Goal: Task Accomplishment & Management: Manage account settings

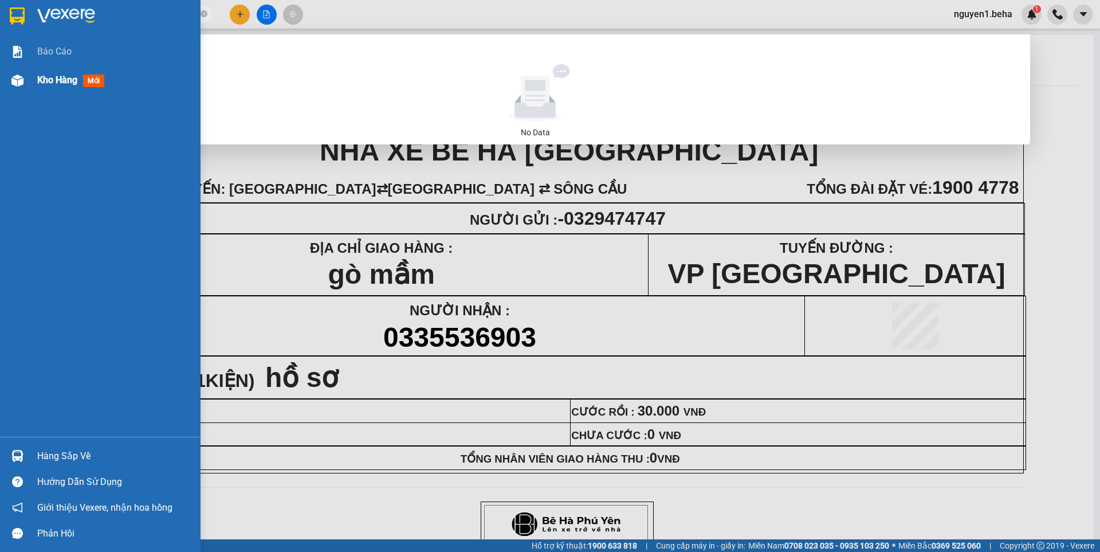
click at [51, 81] on span "Kho hàng" at bounding box center [57, 79] width 40 height 11
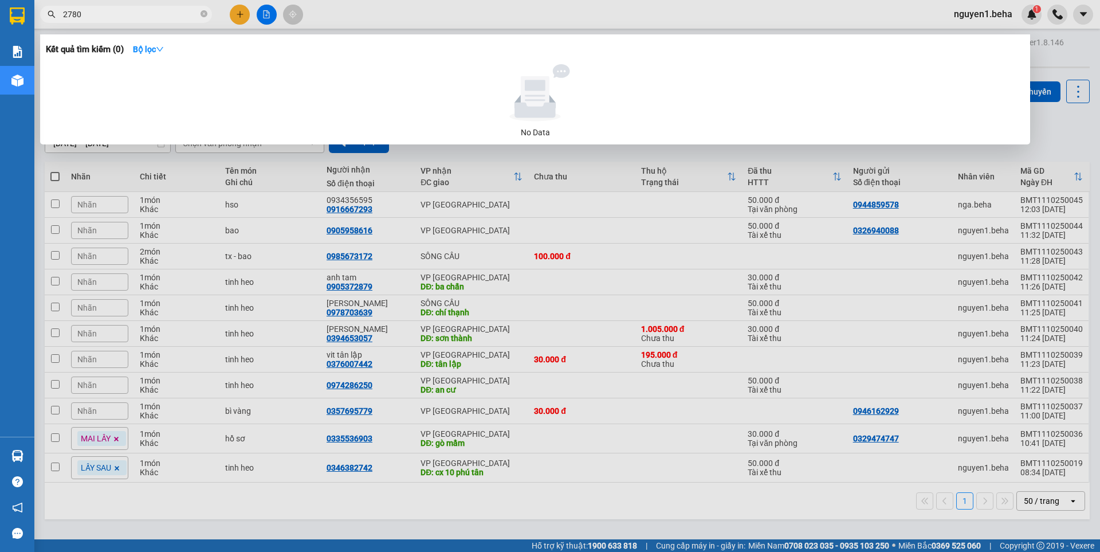
click at [996, 195] on div at bounding box center [550, 276] width 1100 height 552
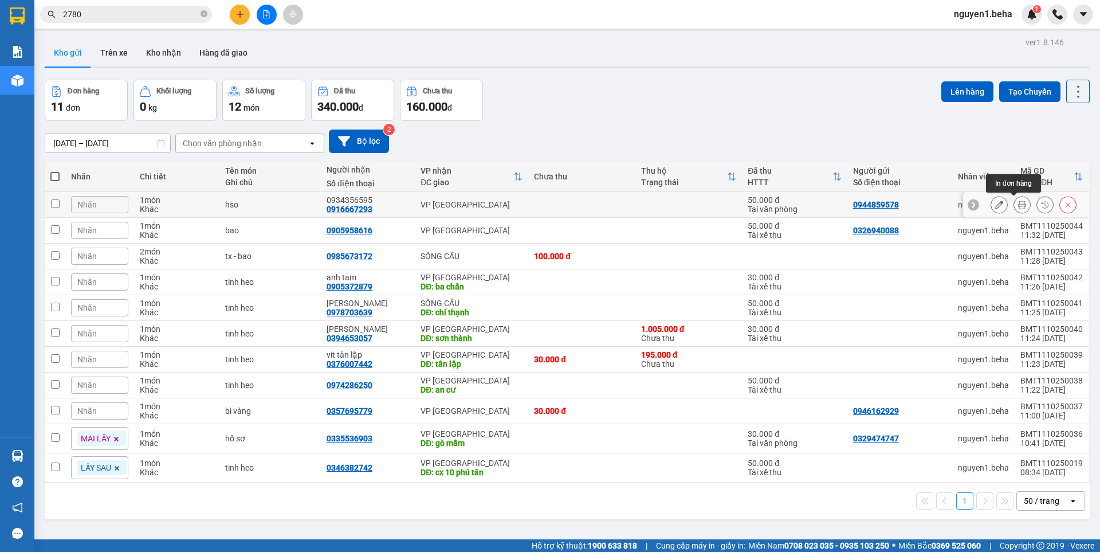
click at [1022, 204] on div at bounding box center [1033, 204] width 86 height 17
click at [1018, 203] on icon at bounding box center [1022, 204] width 8 height 8
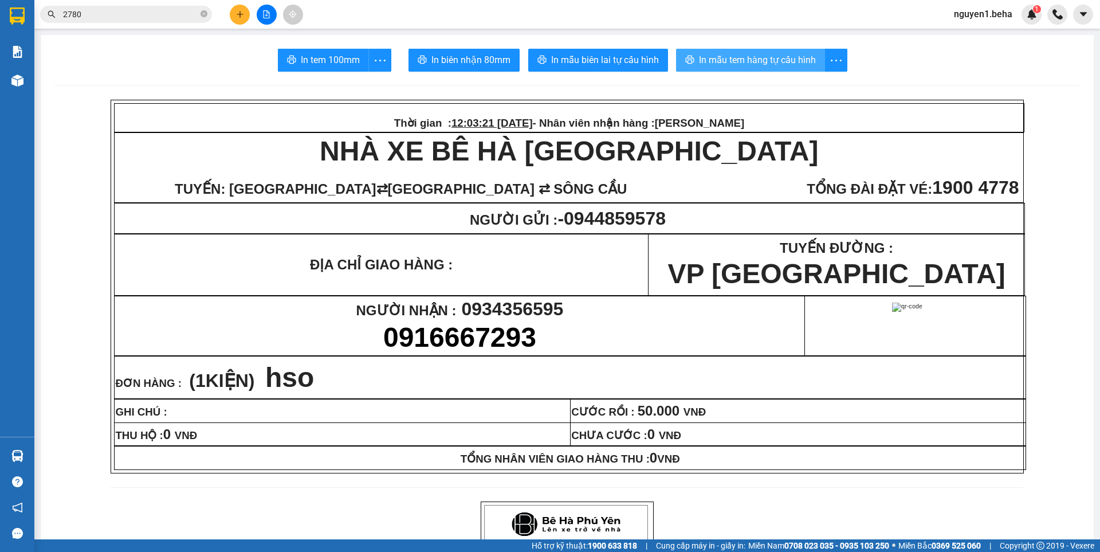
click at [795, 54] on span "In mẫu tem hàng tự cấu hình" at bounding box center [757, 60] width 117 height 14
click at [766, 63] on span "In mẫu tem hàng tự cấu hình" at bounding box center [757, 60] width 117 height 14
click at [270, 14] on button at bounding box center [267, 15] width 20 height 20
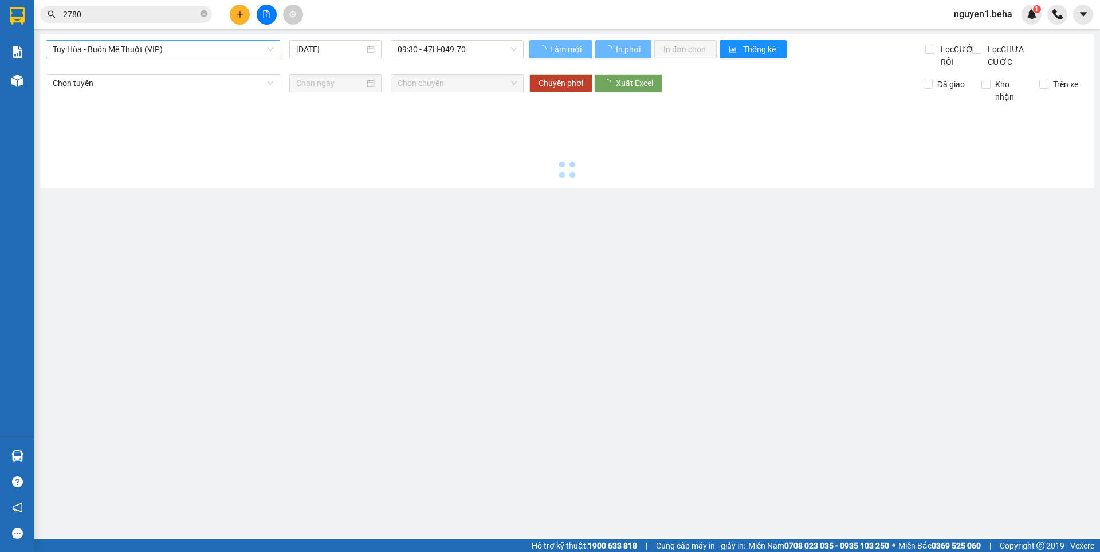
click at [144, 49] on span "Tuy Hòa - Buôn Mê Thuột (VIP)" at bounding box center [163, 49] width 221 height 17
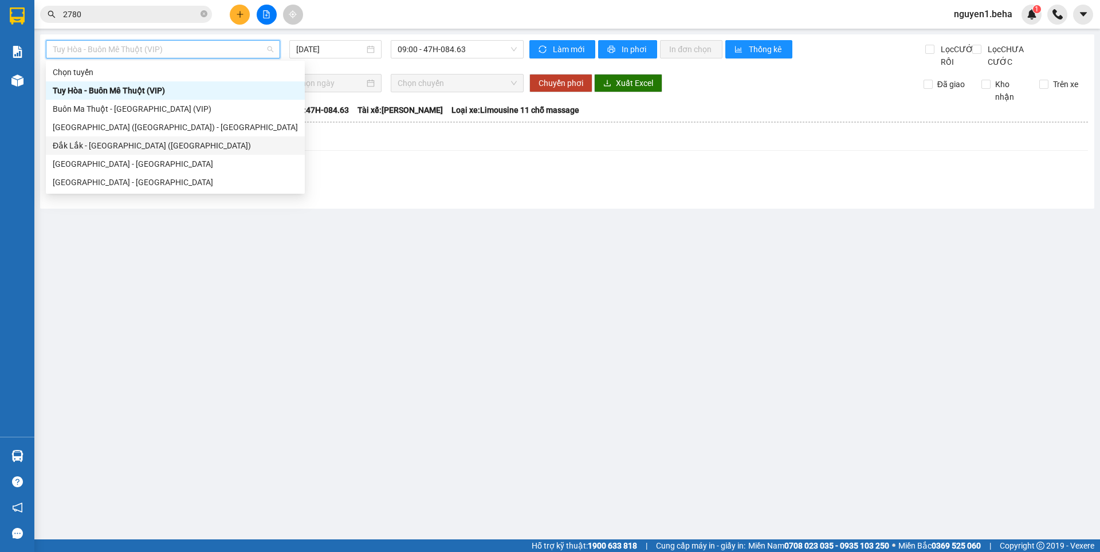
click at [101, 145] on div "Đắk Lắk - [GEOGRAPHIC_DATA] ([GEOGRAPHIC_DATA])" at bounding box center [175, 145] width 245 height 13
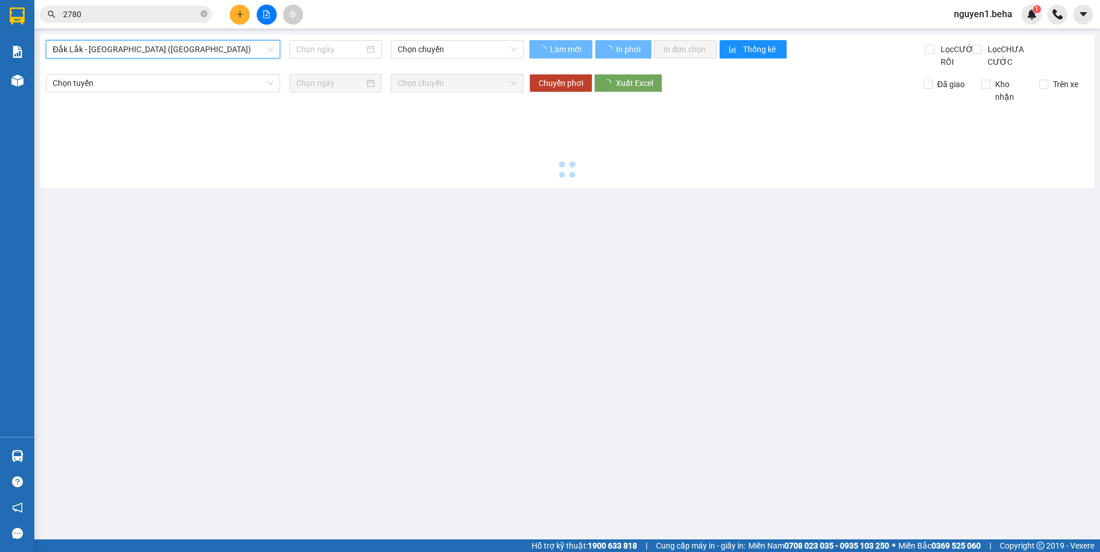
type input "[DATE]"
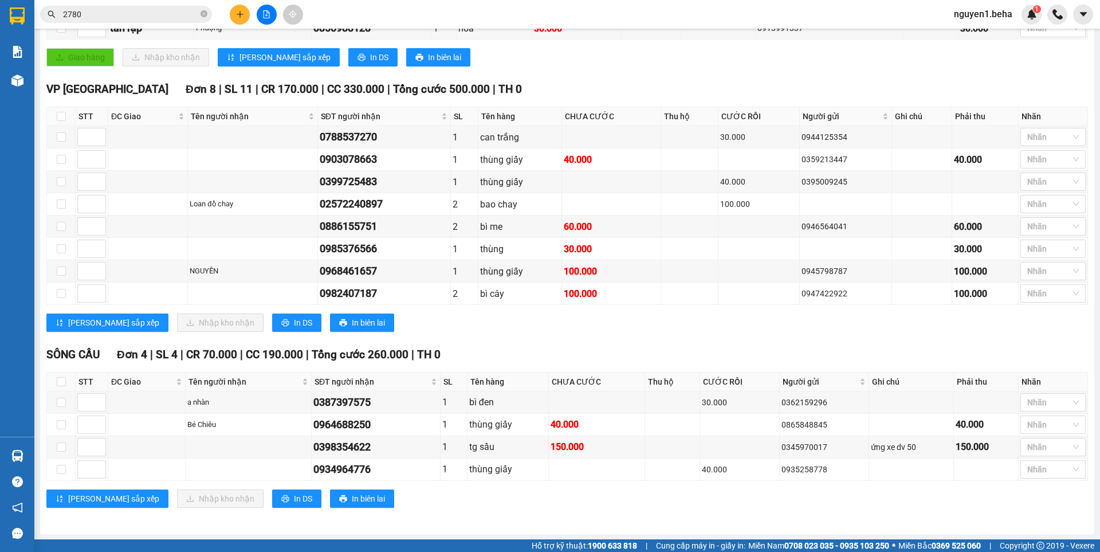
scroll to position [434, 0]
drag, startPoint x: 309, startPoint y: 448, endPoint x: 369, endPoint y: 446, distance: 60.8
click at [373, 444] on tr "0398354622 1 tg sầu 150.000 0345970017 ứng xe dv 50 150.000 Nhãn" at bounding box center [567, 446] width 1041 height 22
copy div "0398354622"
click at [203, 12] on icon "close-circle" at bounding box center [203, 13] width 7 height 7
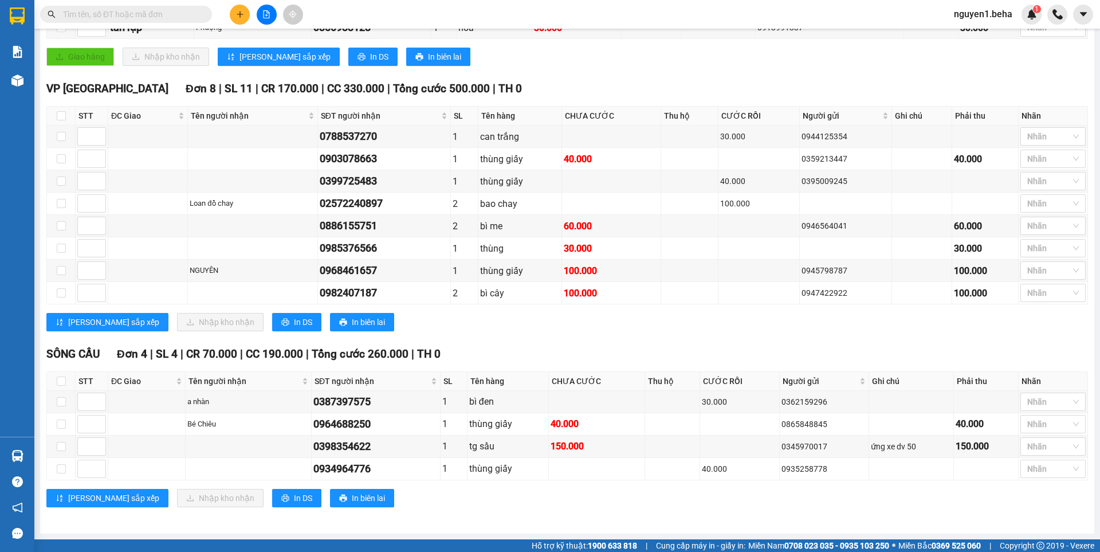
paste input "0398354622"
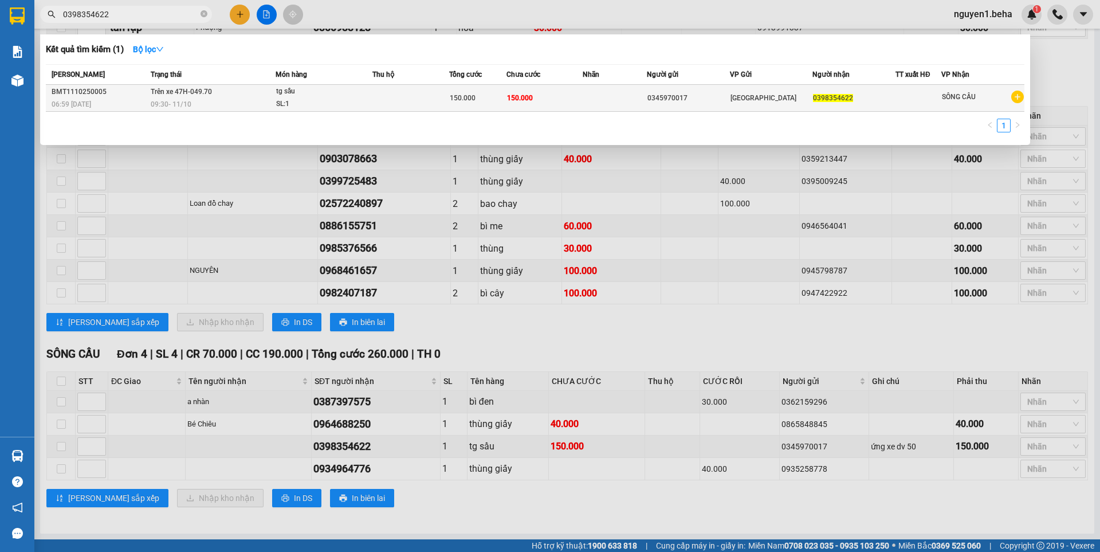
type input "0398354622"
click at [390, 100] on td at bounding box center [410, 98] width 77 height 27
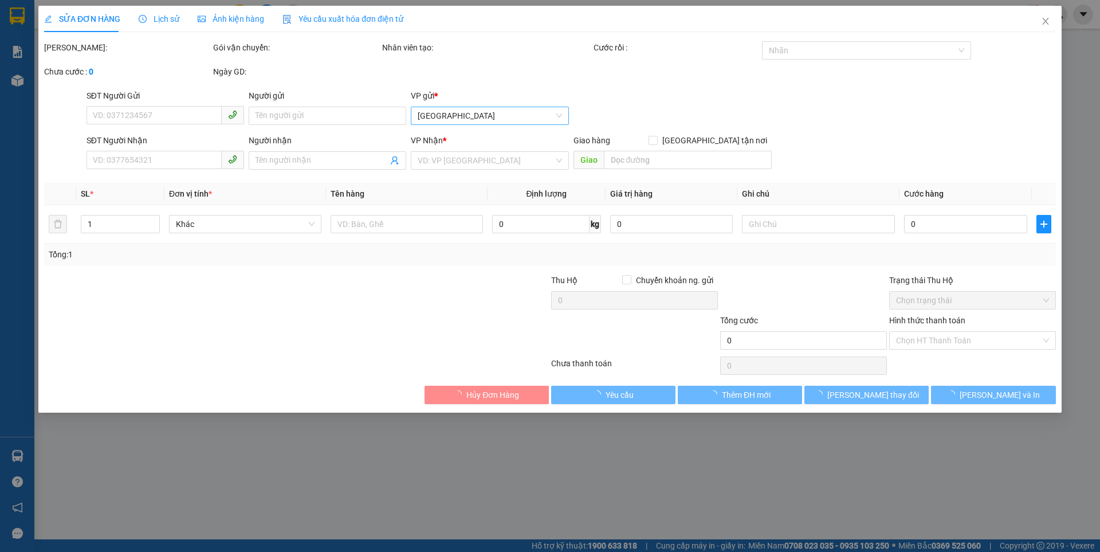
type input "0345970017"
type input "0398354622"
type input "150.000"
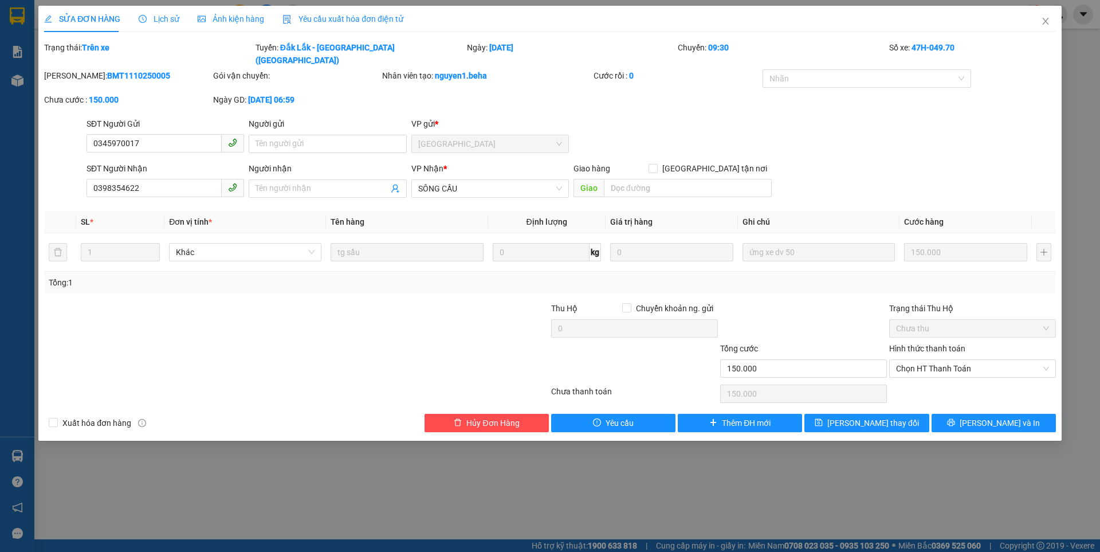
click at [219, 14] on span "Ảnh kiện hàng" at bounding box center [231, 18] width 66 height 9
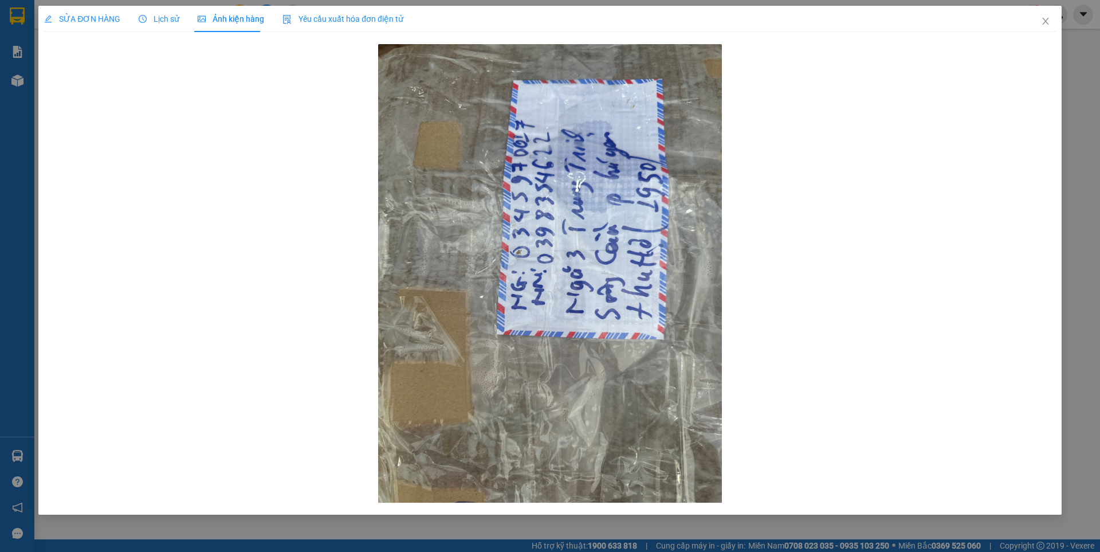
click at [112, 14] on span "SỬA ĐƠN HÀNG" at bounding box center [82, 18] width 76 height 9
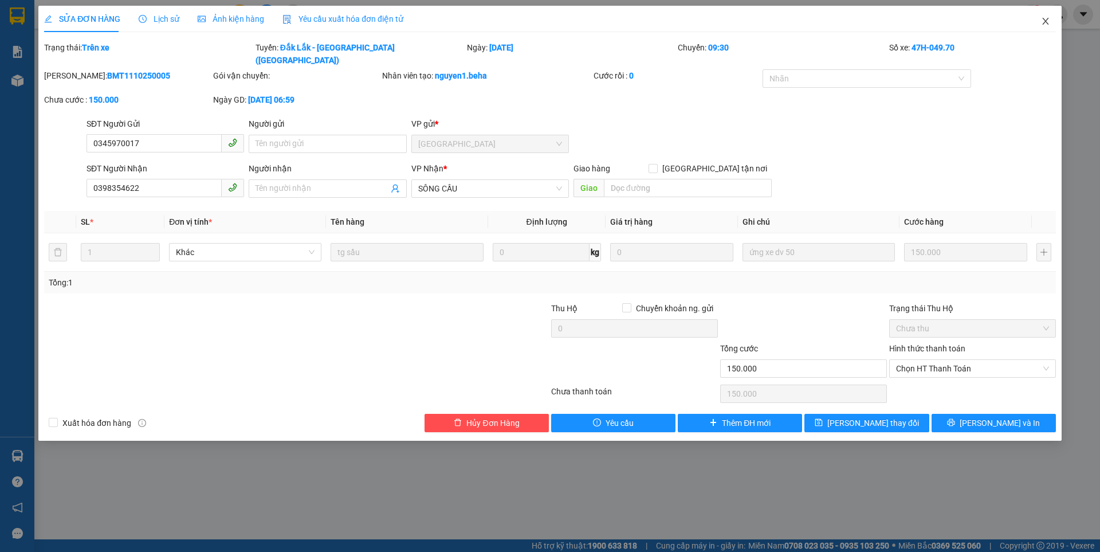
click at [1042, 23] on icon "close" at bounding box center [1045, 21] width 9 height 9
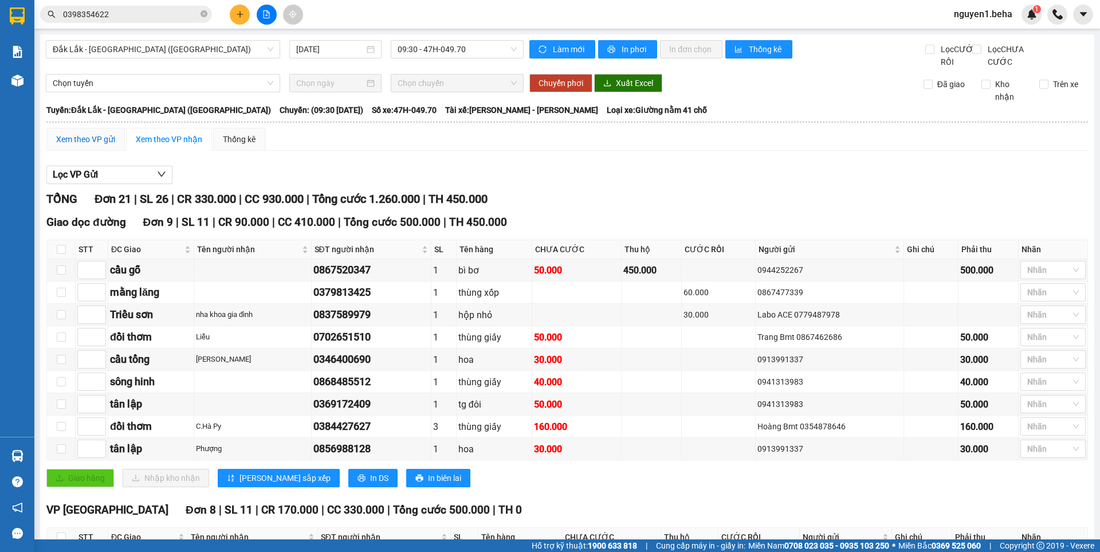
click at [93, 145] on div "Xem theo VP gửi" at bounding box center [85, 139] width 59 height 13
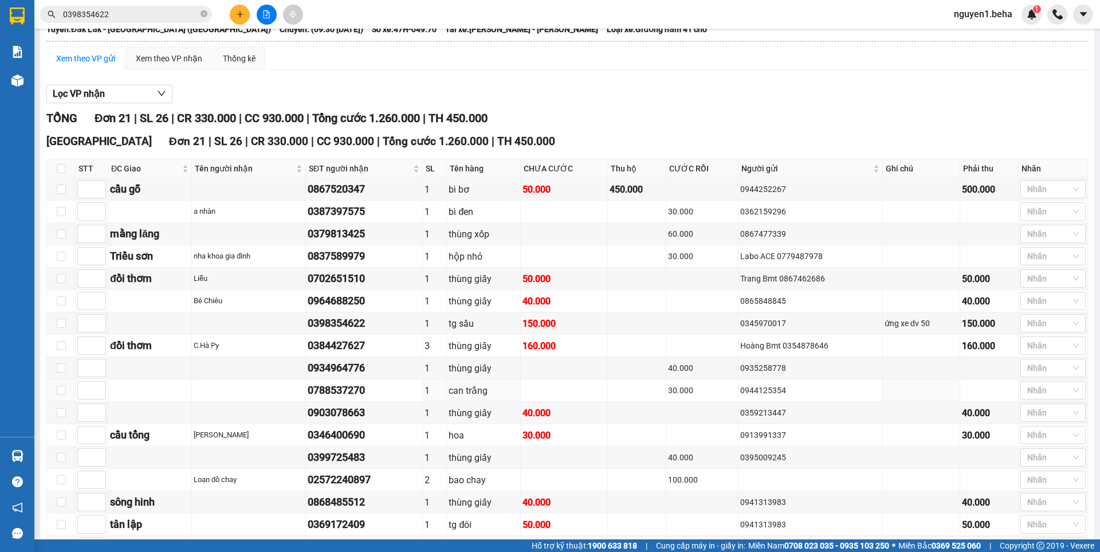
scroll to position [261, 0]
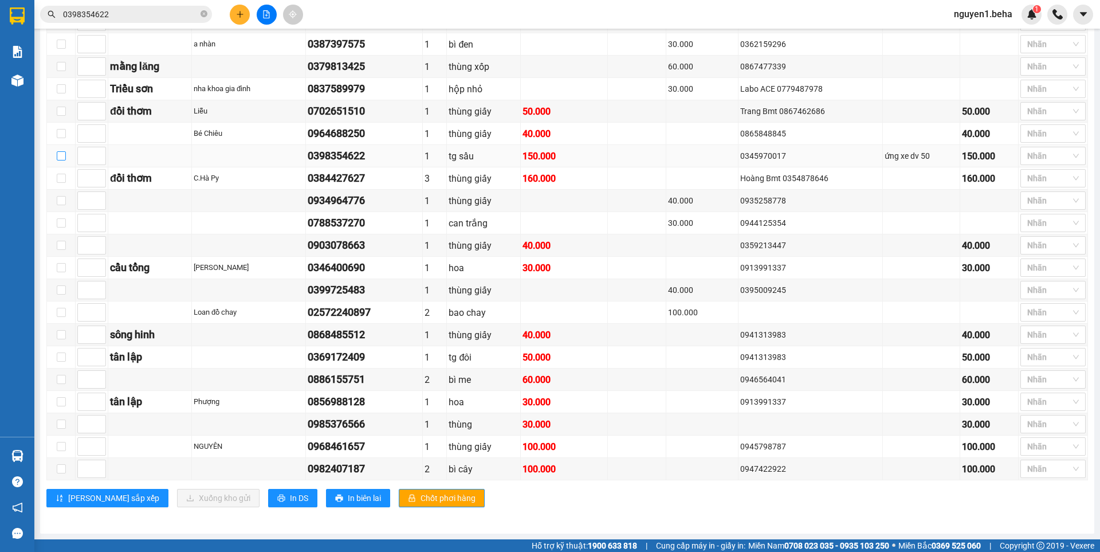
click at [60, 151] on input "checkbox" at bounding box center [61, 155] width 9 height 9
checkbox input "true"
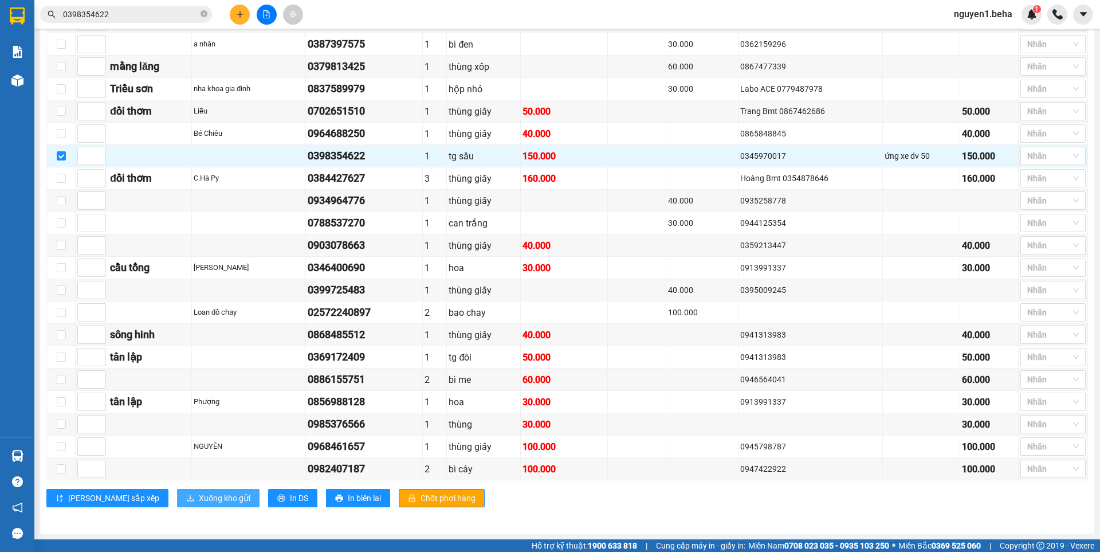
click at [199, 493] on span "Xuống kho gửi" at bounding box center [225, 497] width 52 height 13
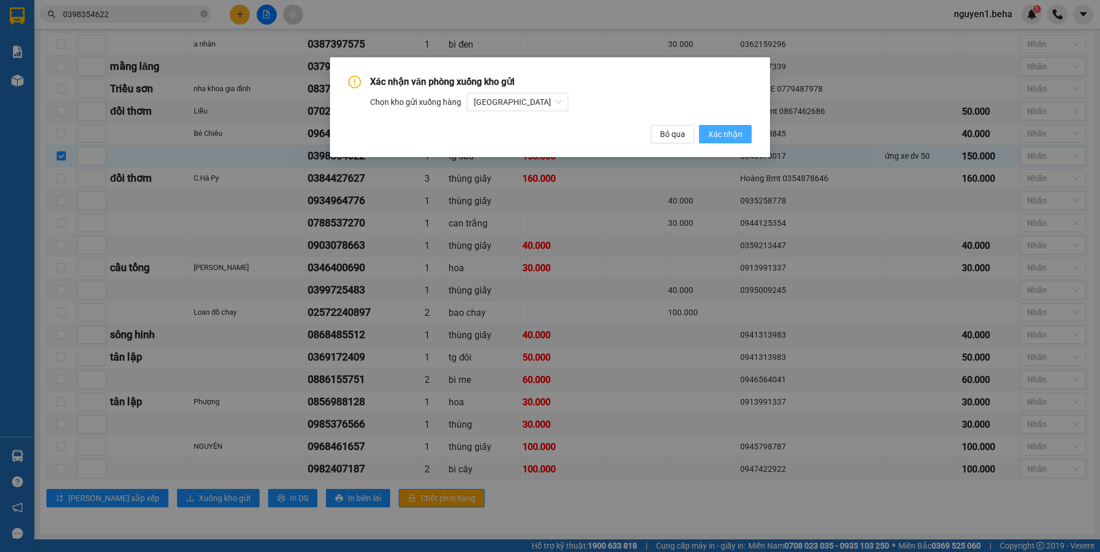
click at [727, 132] on span "Xác nhận" at bounding box center [725, 134] width 34 height 13
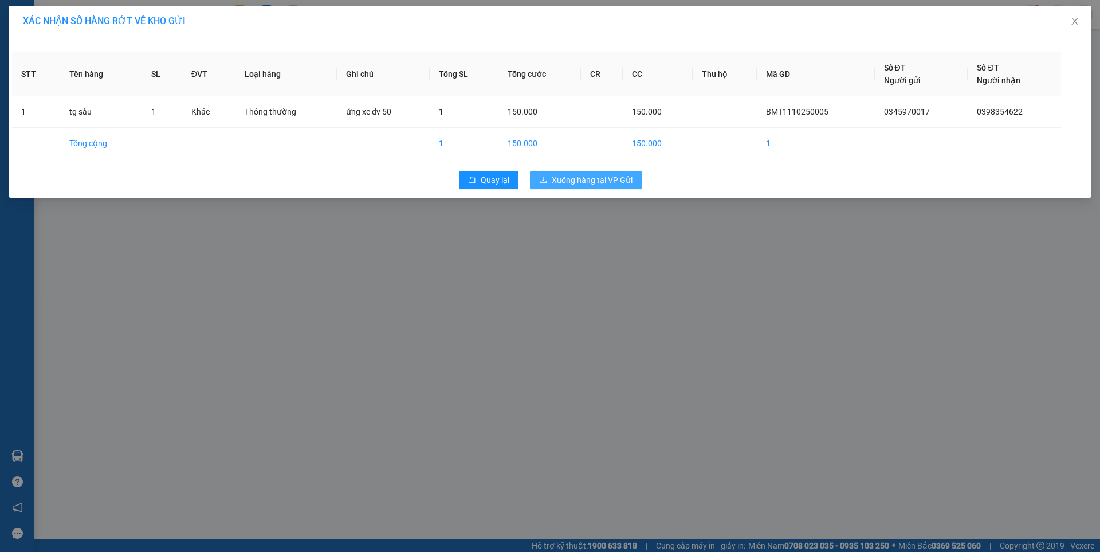
click at [574, 176] on span "Xuống hàng tại VP Gửi" at bounding box center [592, 180] width 81 height 13
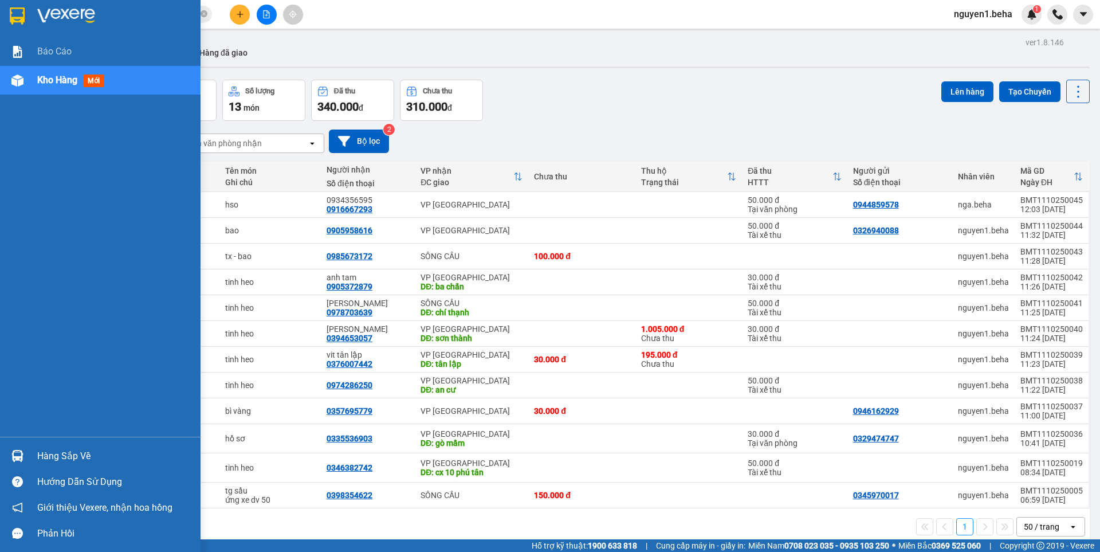
click at [20, 78] on img at bounding box center [17, 80] width 12 height 12
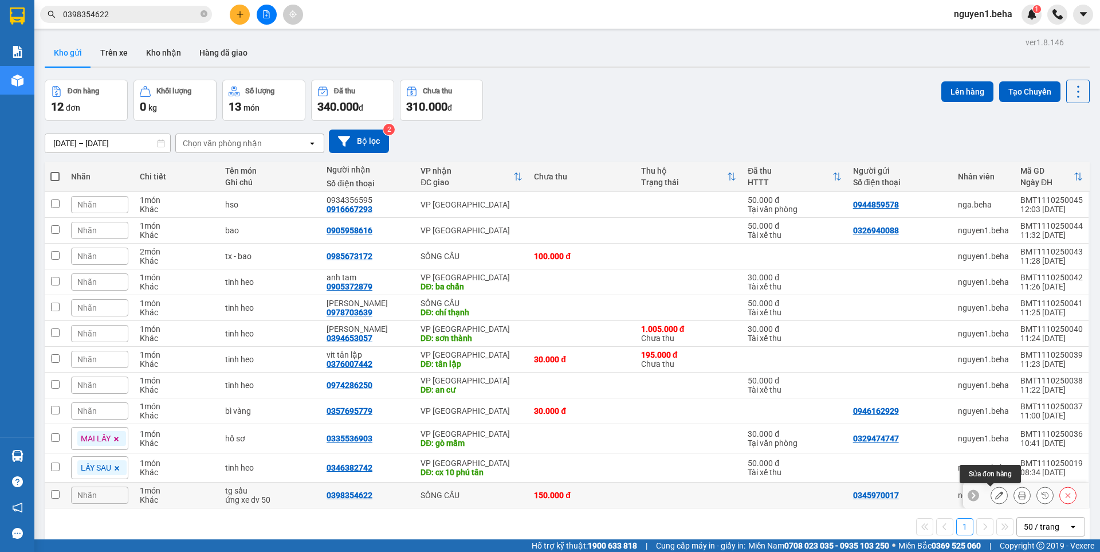
click at [995, 495] on icon at bounding box center [999, 495] width 8 height 8
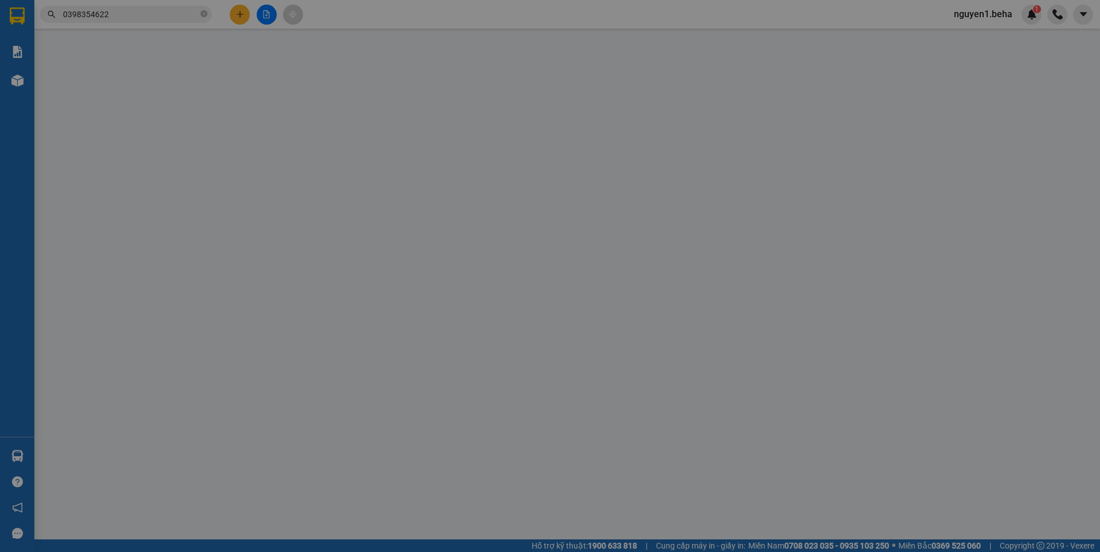
type input "0345970017"
type input "0398354622"
type input "150.000"
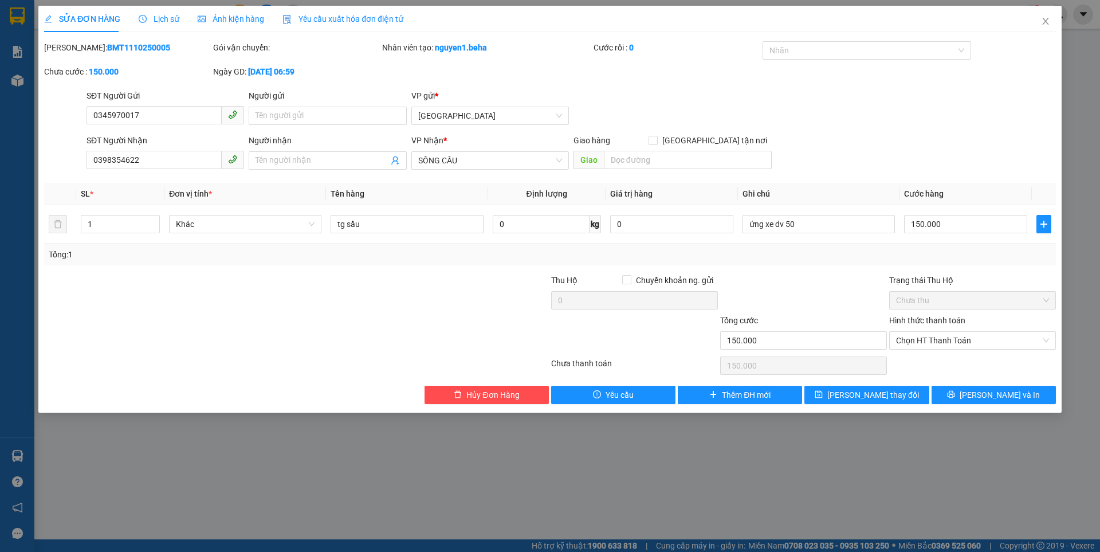
click at [218, 16] on span "Ảnh kiện hàng" at bounding box center [231, 18] width 66 height 9
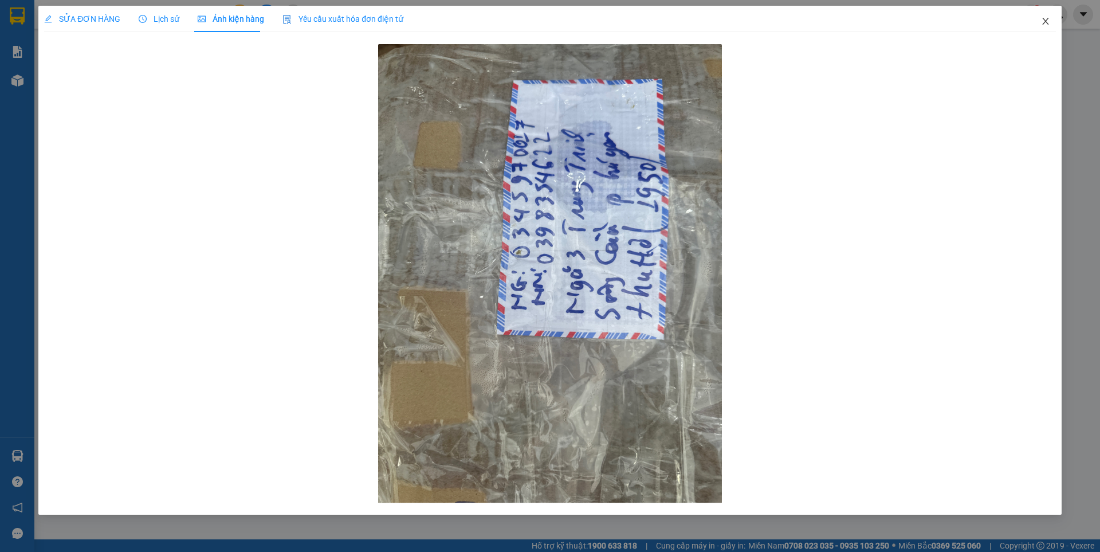
click at [1048, 19] on icon "close" at bounding box center [1045, 21] width 6 height 7
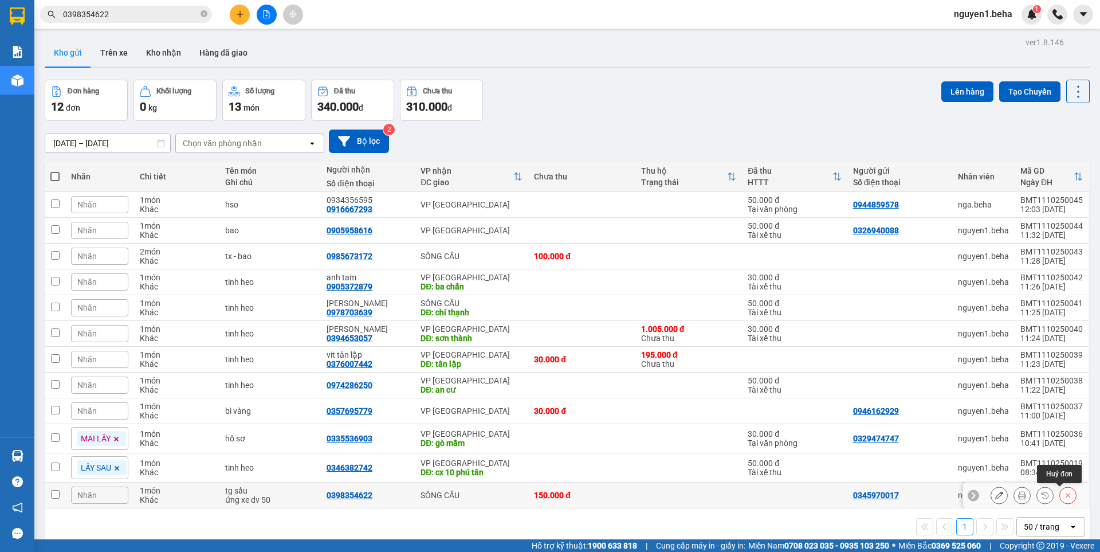
click at [1060, 494] on button at bounding box center [1068, 495] width 16 height 20
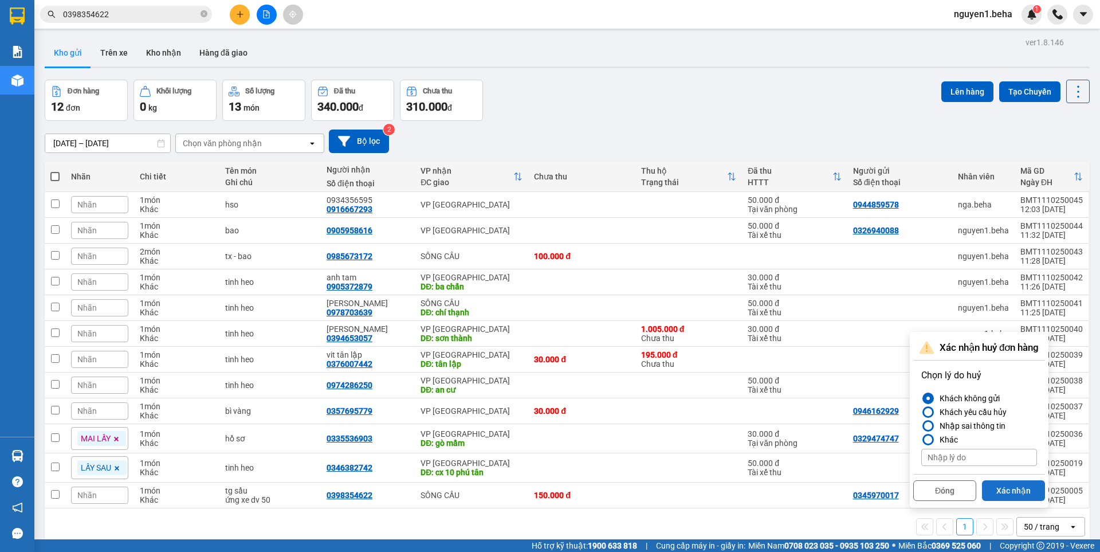
click at [1015, 487] on button "Xác nhận" at bounding box center [1013, 490] width 63 height 21
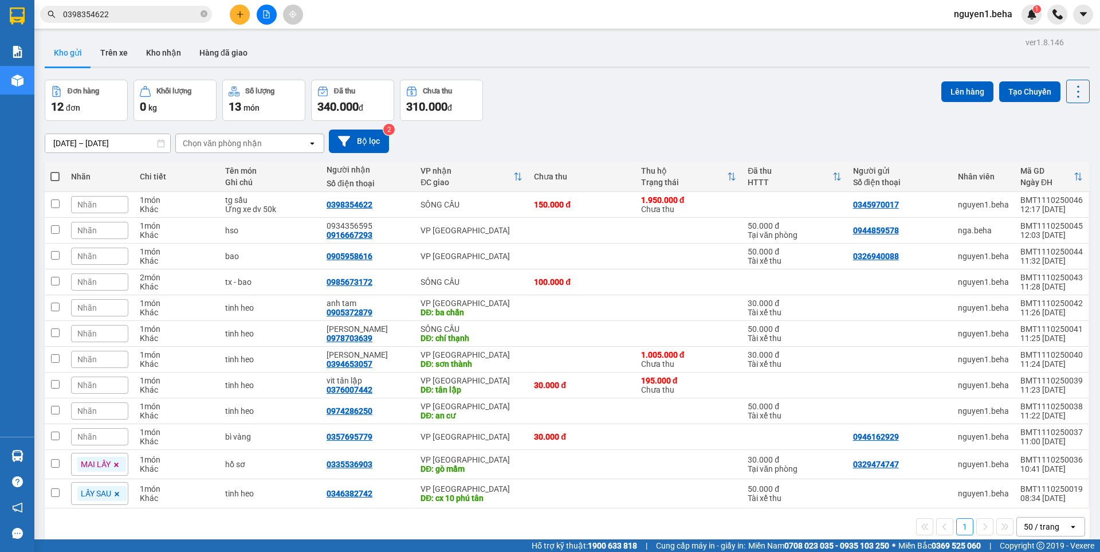
click at [117, 493] on icon at bounding box center [117, 493] width 5 height 5
drag, startPoint x: 105, startPoint y: 228, endPoint x: 123, endPoint y: 239, distance: 21.1
click at [105, 228] on div "Nhãn" at bounding box center [99, 230] width 57 height 17
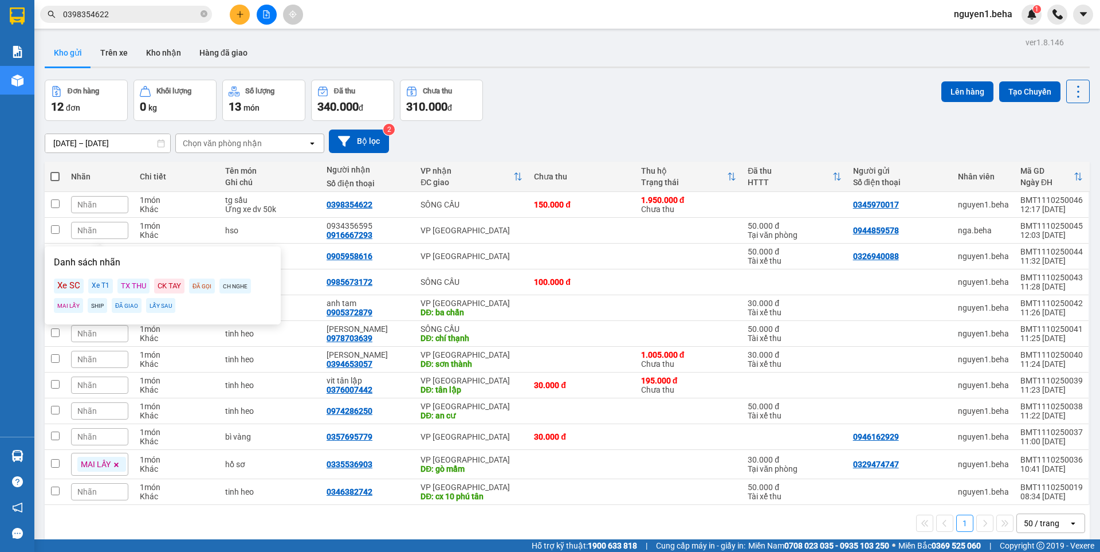
click at [158, 304] on div "LẤY SAU" at bounding box center [160, 305] width 29 height 15
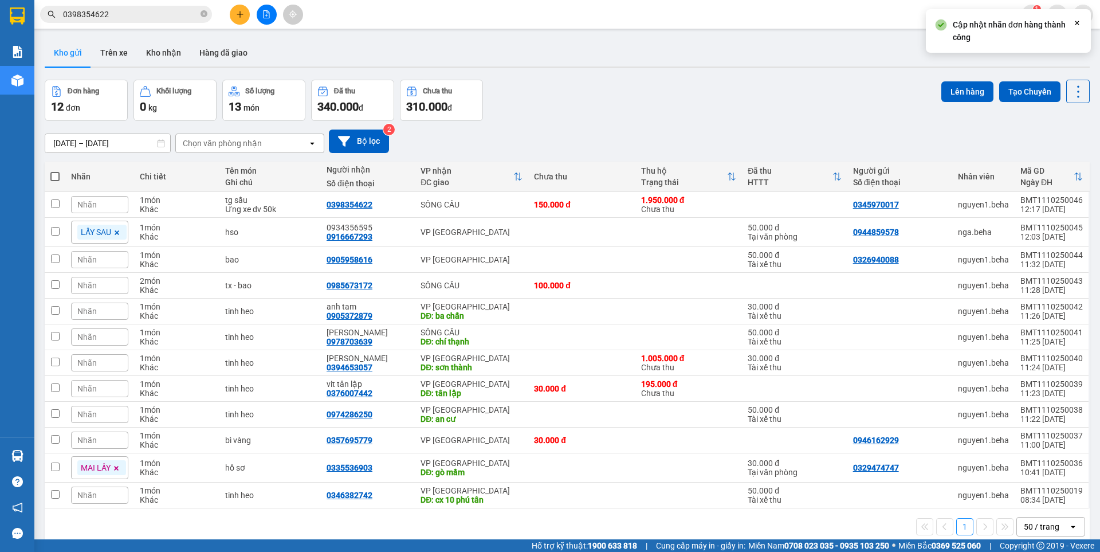
click at [537, 127] on div "[DATE] – [DATE] Press the down arrow key to interact with the calendar and sele…" at bounding box center [567, 141] width 1045 height 41
drag, startPoint x: 57, startPoint y: 174, endPoint x: 69, endPoint y: 227, distance: 54.5
click at [57, 174] on span at bounding box center [54, 176] width 9 height 9
click at [55, 171] on input "checkbox" at bounding box center [55, 171] width 0 height 0
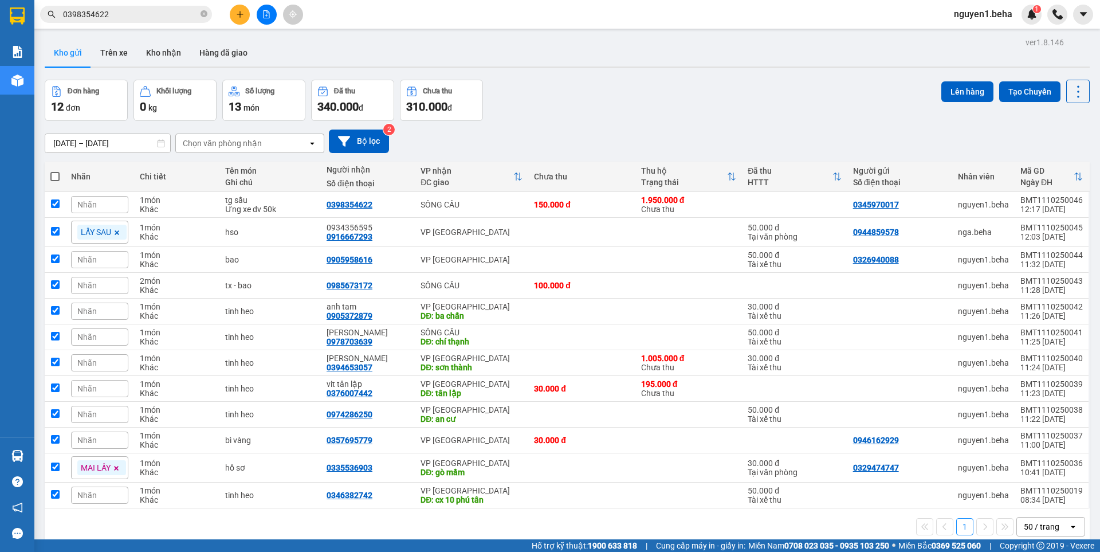
checkbox input "true"
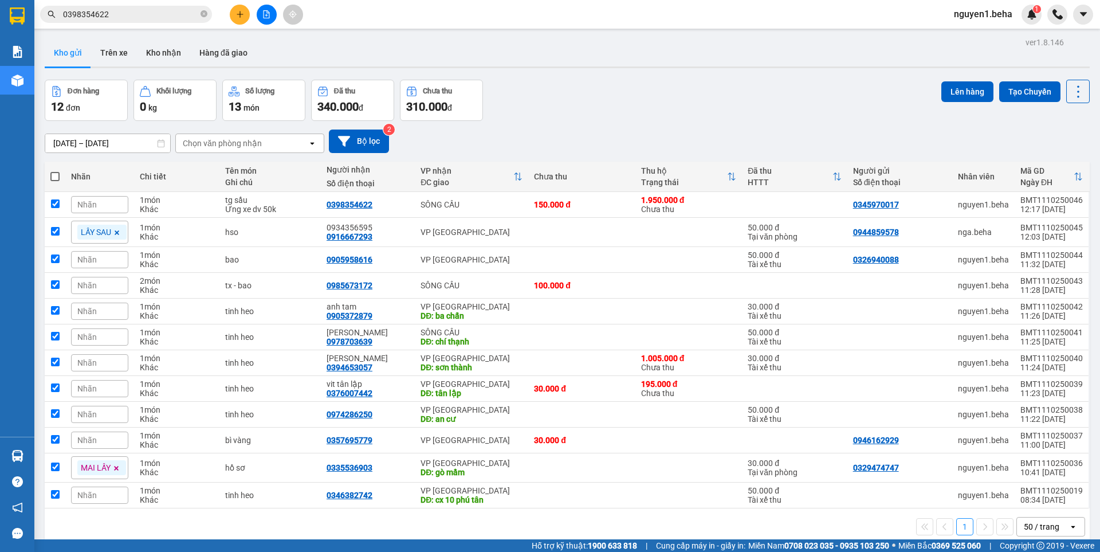
checkbox input "true"
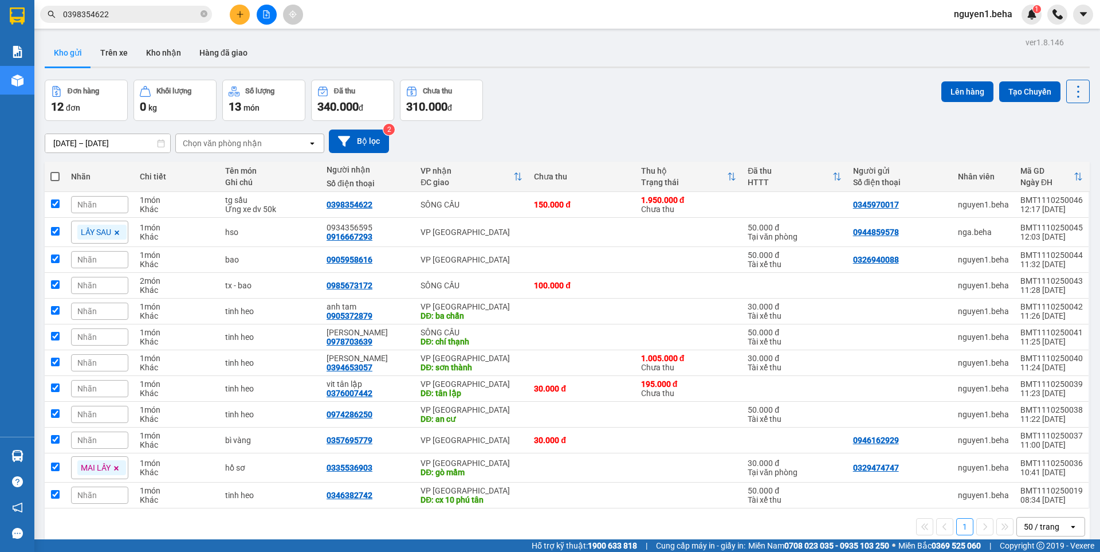
checkbox input "true"
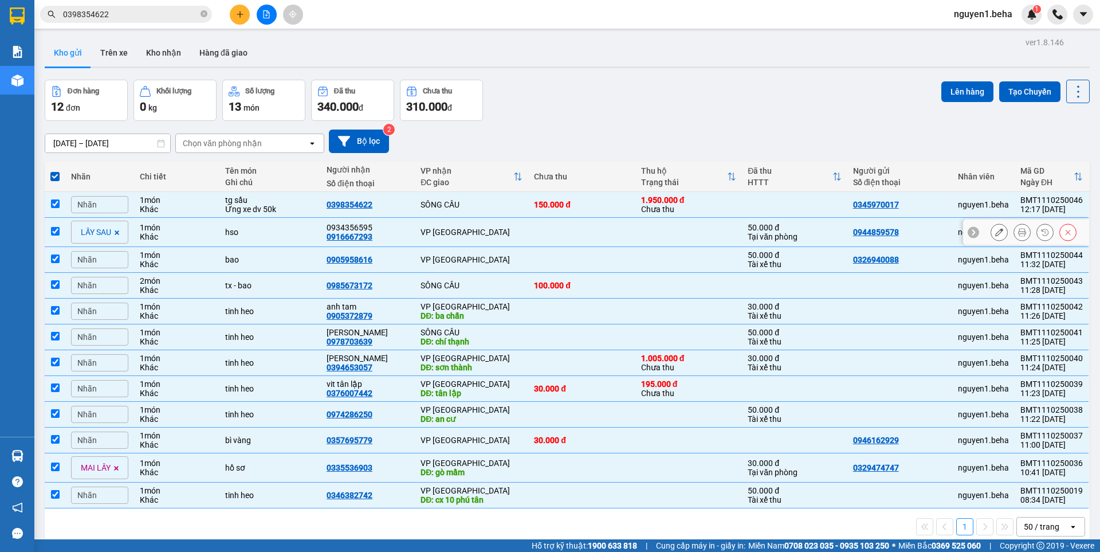
drag, startPoint x: 54, startPoint y: 231, endPoint x: 76, endPoint y: 286, distance: 58.9
click at [54, 233] on input "checkbox" at bounding box center [55, 231] width 9 height 9
checkbox input "false"
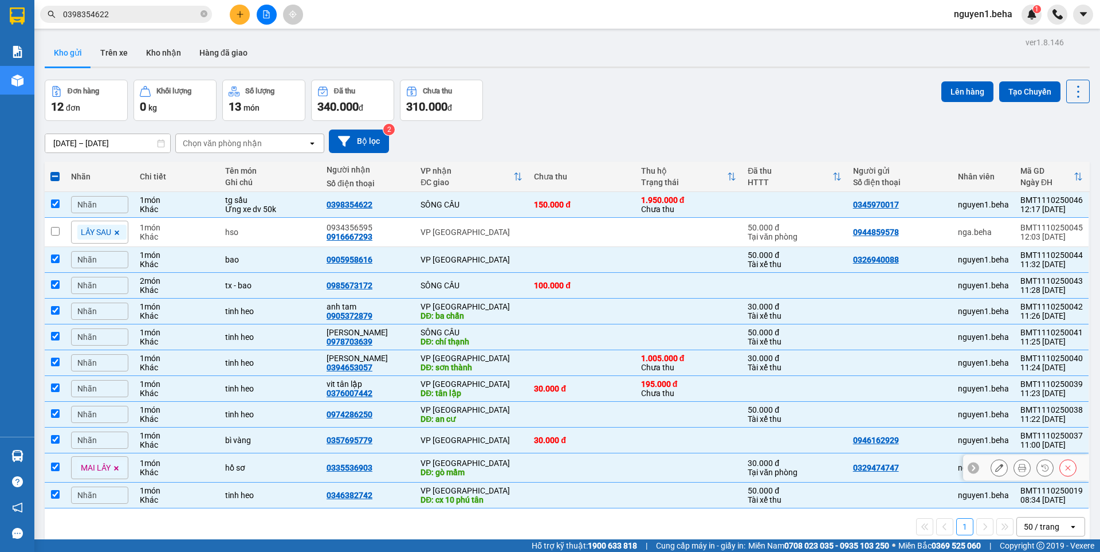
click at [60, 466] on td at bounding box center [55, 467] width 21 height 29
checkbox input "false"
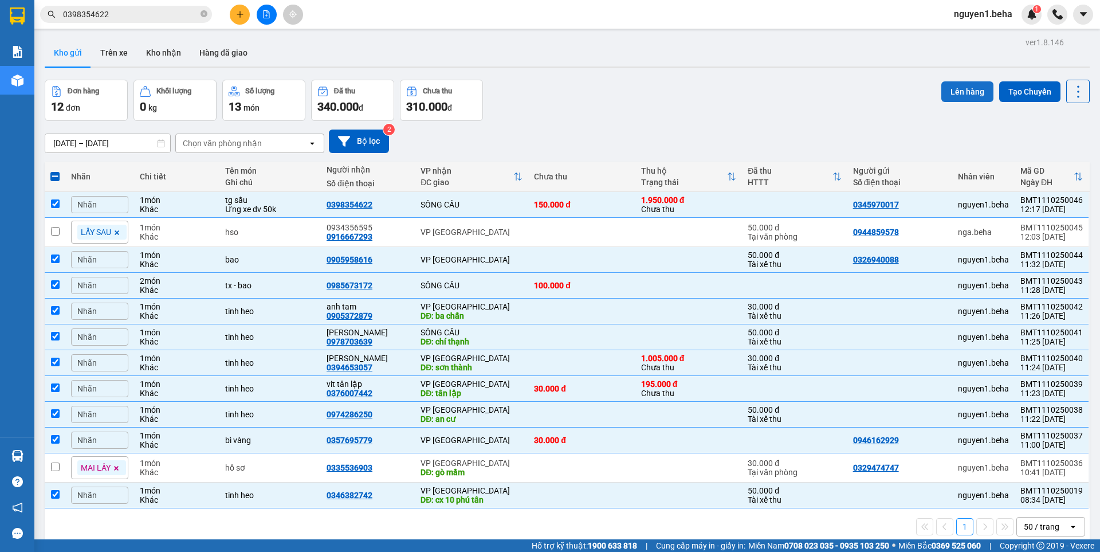
click at [969, 90] on button "Lên hàng" at bounding box center [967, 91] width 52 height 21
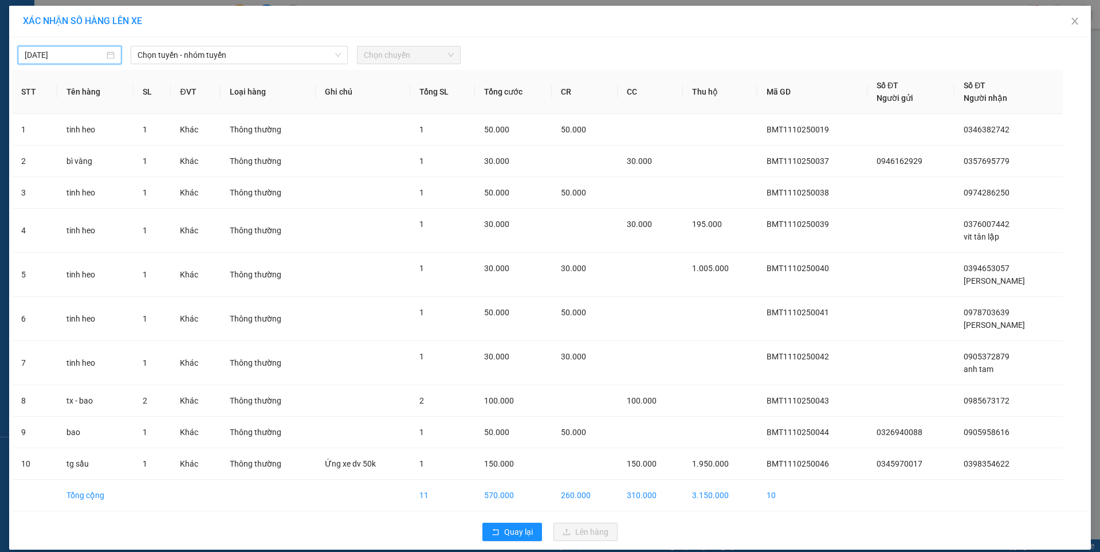
click at [84, 51] on input "[DATE]" at bounding box center [65, 55] width 80 height 13
click at [202, 58] on span "Chọn tuyến - nhóm tuyến" at bounding box center [238, 54] width 203 height 17
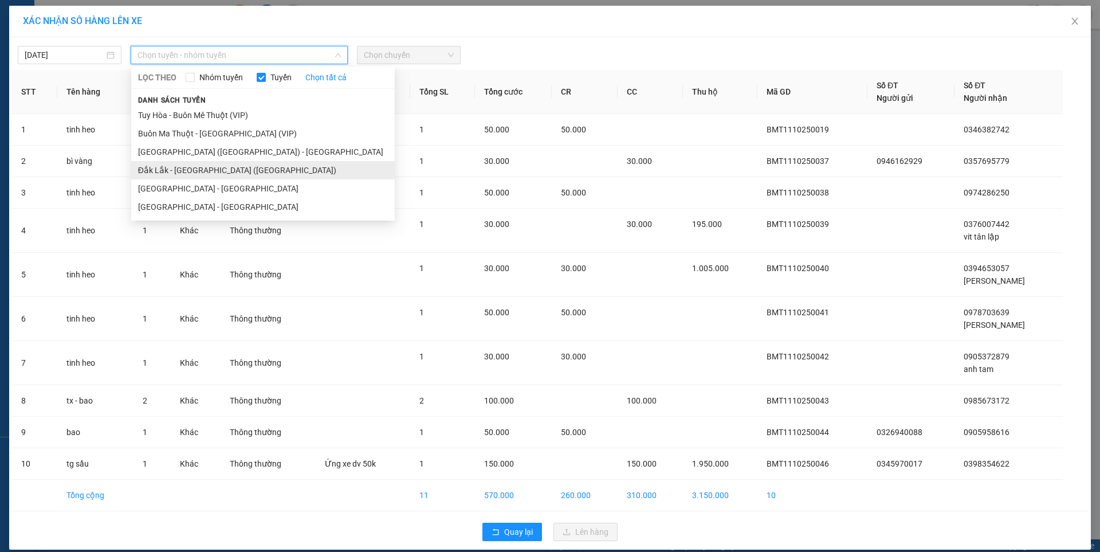
click at [210, 169] on li "Đắk Lắk - [GEOGRAPHIC_DATA] ([GEOGRAPHIC_DATA])" at bounding box center [262, 170] width 263 height 18
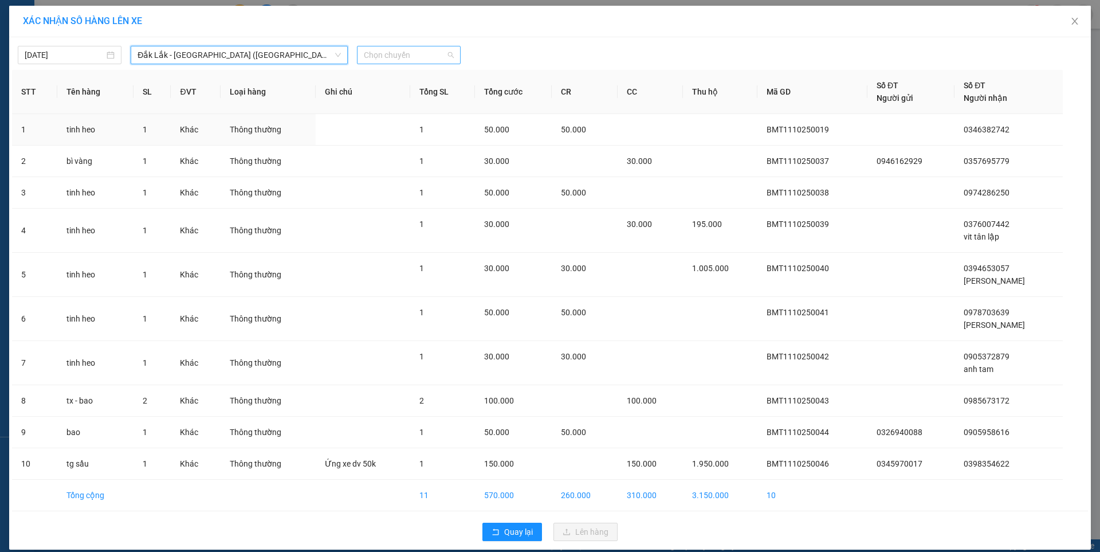
click at [406, 54] on span "Chọn chuyến" at bounding box center [409, 54] width 90 height 17
drag, startPoint x: 412, startPoint y: 93, endPoint x: 431, endPoint y: 119, distance: 31.5
click at [412, 97] on div "09:30 - 47H-049.70" at bounding box center [404, 96] width 89 height 13
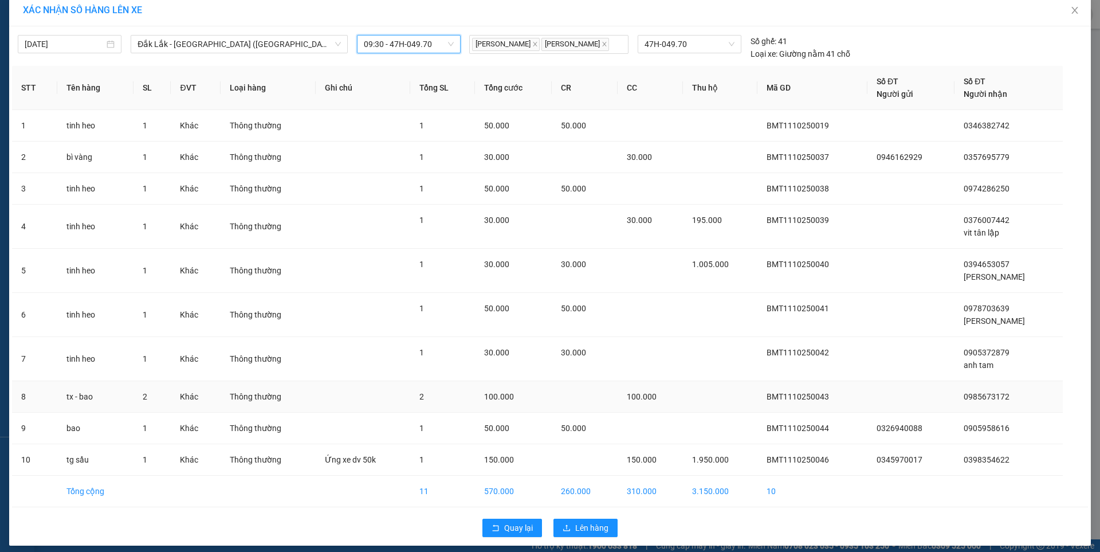
scroll to position [18, 0]
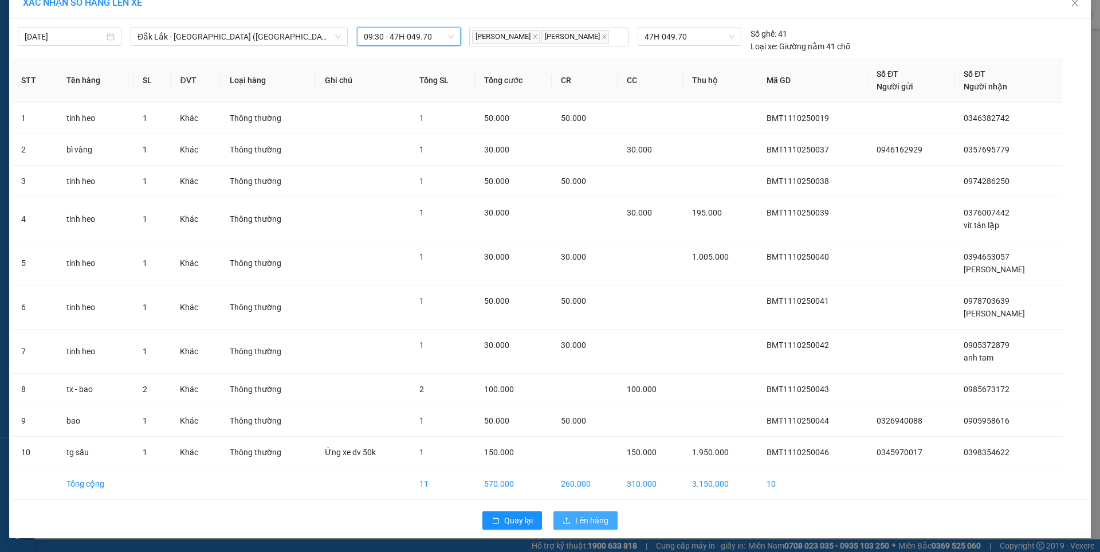
click at [587, 527] on button "Lên hàng" at bounding box center [585, 520] width 64 height 18
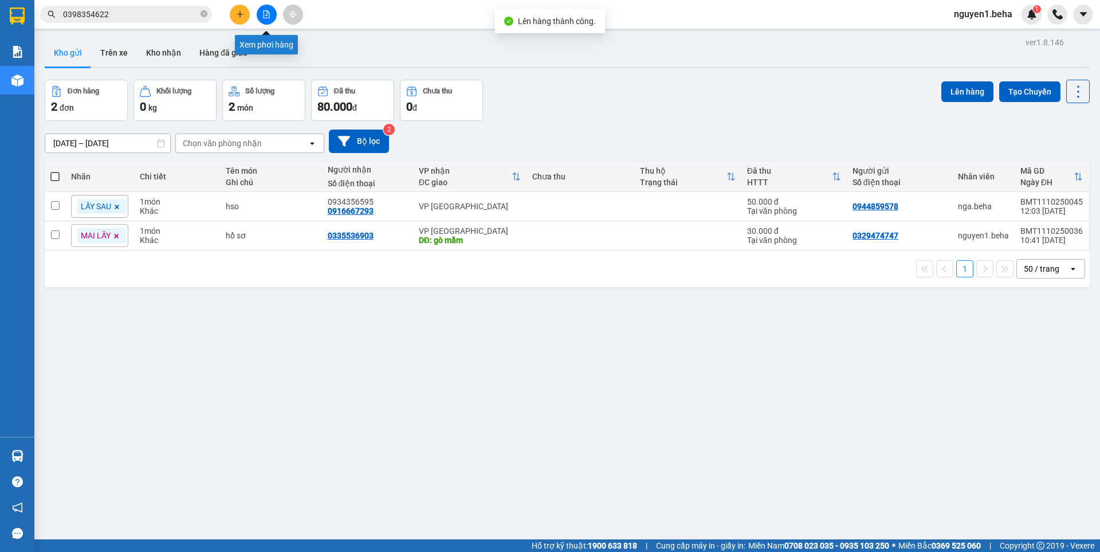
drag, startPoint x: 261, startPoint y: 13, endPoint x: 188, endPoint y: 27, distance: 74.6
click at [261, 13] on button at bounding box center [267, 15] width 20 height 20
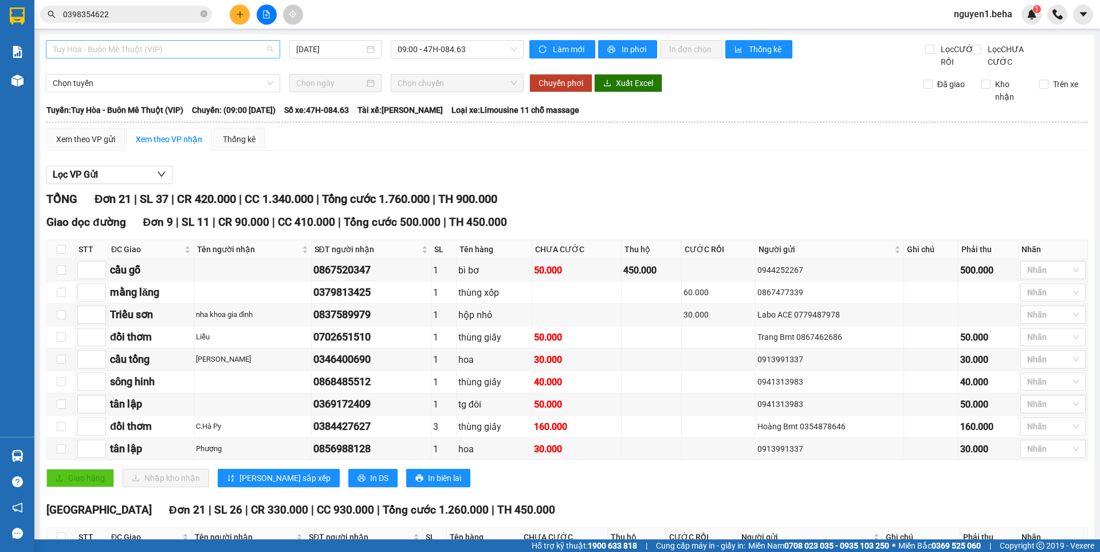
drag, startPoint x: 179, startPoint y: 53, endPoint x: 186, endPoint y: 91, distance: 39.1
click at [179, 54] on span "Tuy Hòa - Buôn Mê Thuột (VIP)" at bounding box center [163, 49] width 221 height 17
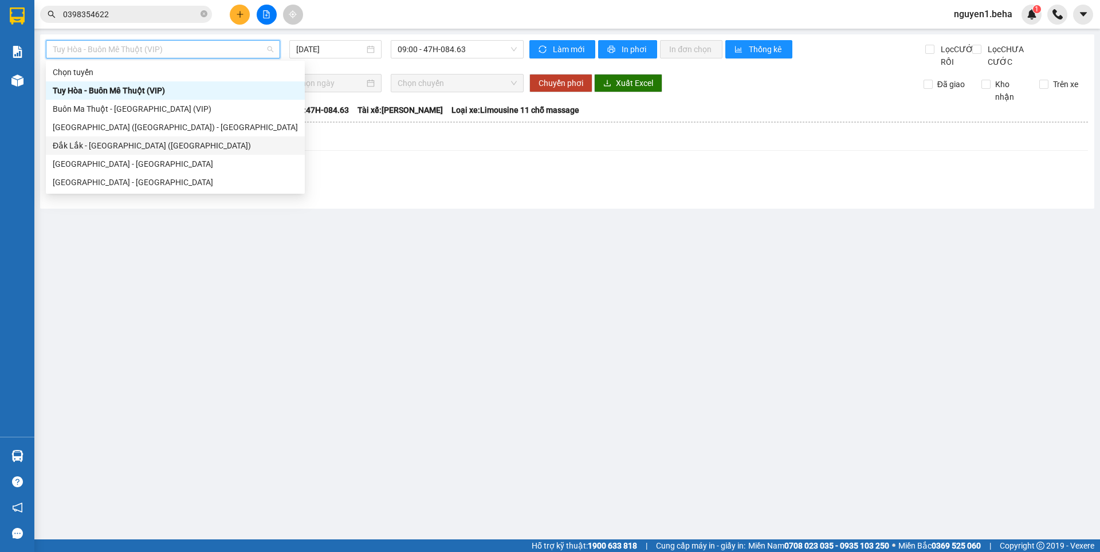
click at [133, 148] on div "Đắk Lắk - [GEOGRAPHIC_DATA] ([GEOGRAPHIC_DATA])" at bounding box center [175, 145] width 245 height 13
type input "[DATE]"
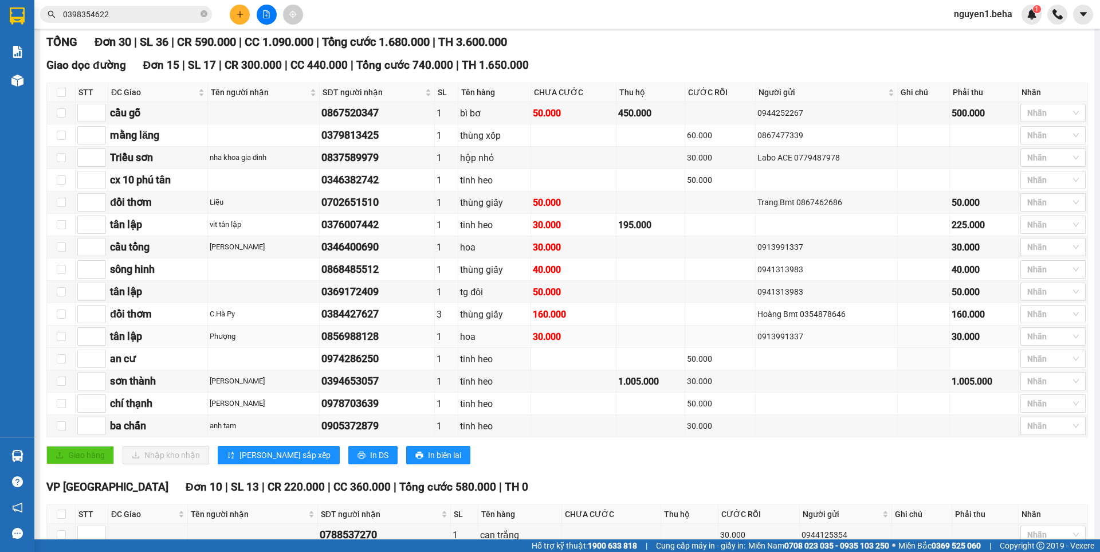
scroll to position [172, 0]
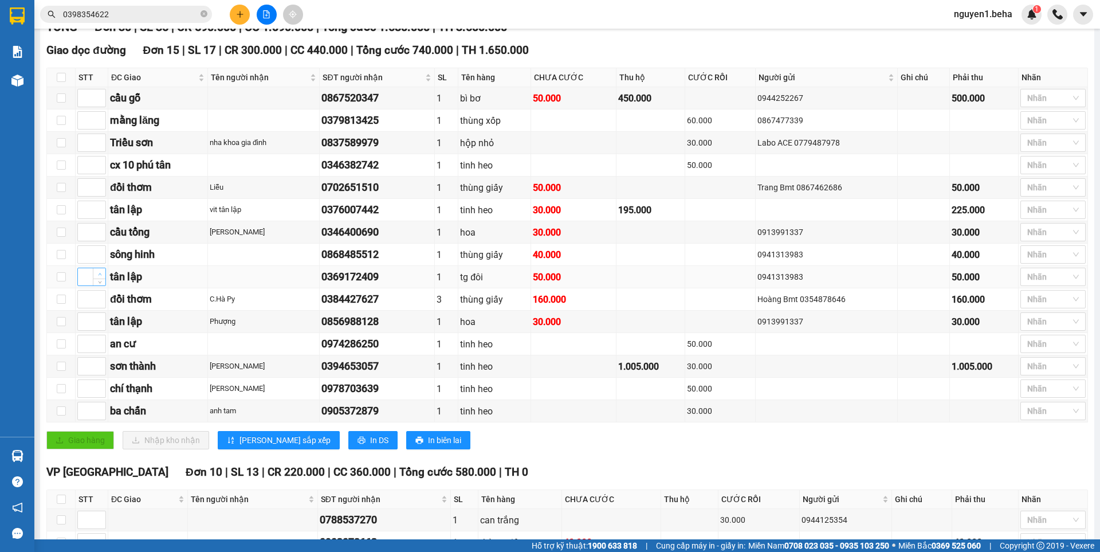
type input "1"
click at [98, 276] on icon "up" at bounding box center [100, 274] width 4 height 4
click at [100, 256] on span "Increase Value" at bounding box center [99, 251] width 13 height 10
type input "2"
click at [100, 256] on span "Increase Value" at bounding box center [99, 251] width 13 height 10
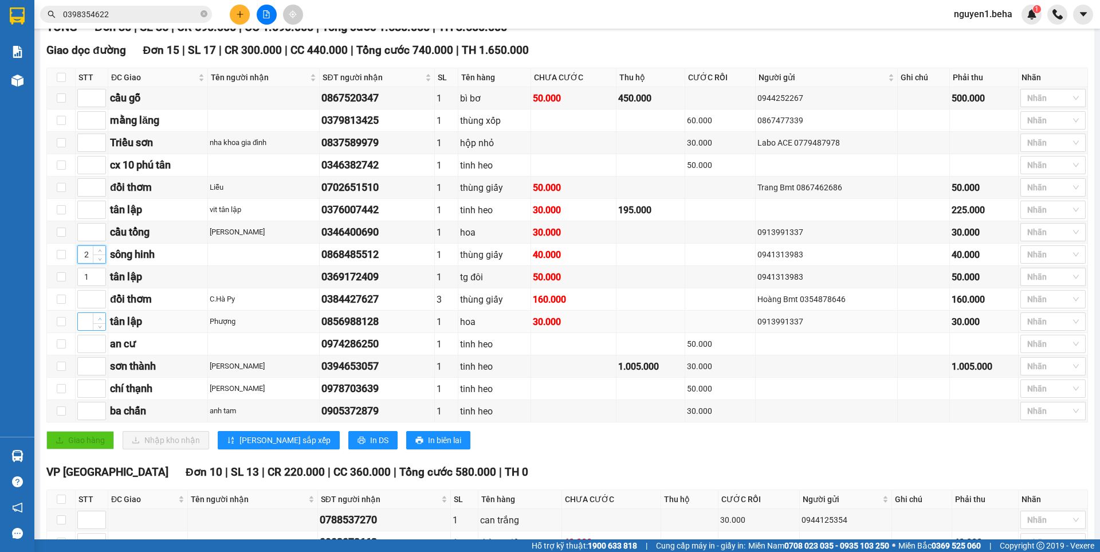
type input "1"
click at [96, 323] on span "Increase Value" at bounding box center [99, 318] width 13 height 10
click at [96, 368] on span "Increase Value" at bounding box center [99, 362] width 13 height 10
type input "3"
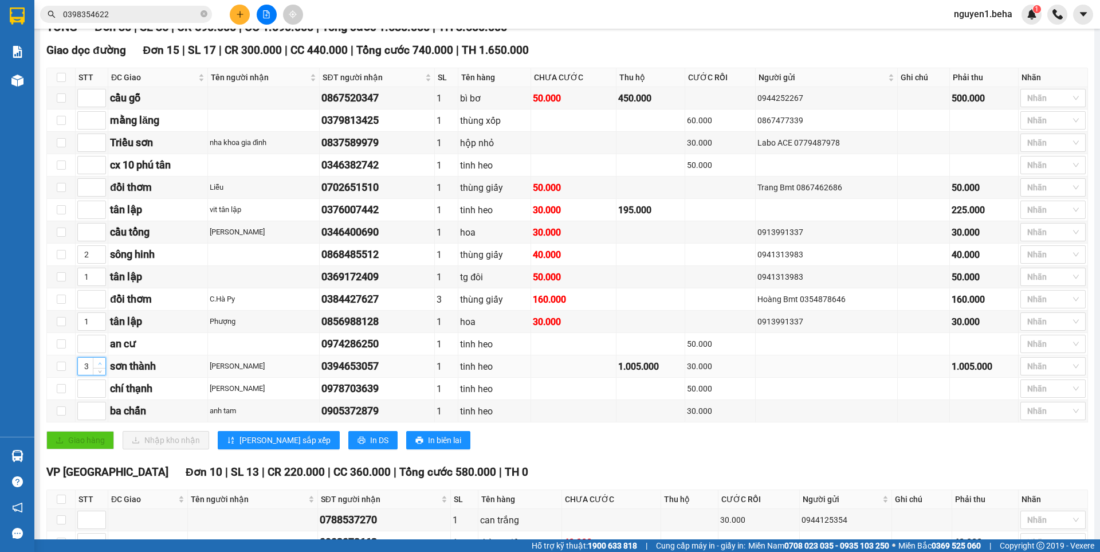
click at [96, 368] on span "Increase Value" at bounding box center [99, 362] width 13 height 10
type input "1"
click at [104, 211] on span "Increase Value" at bounding box center [99, 206] width 13 height 10
click at [274, 446] on span "[PERSON_NAME] sắp xếp" at bounding box center [284, 440] width 91 height 13
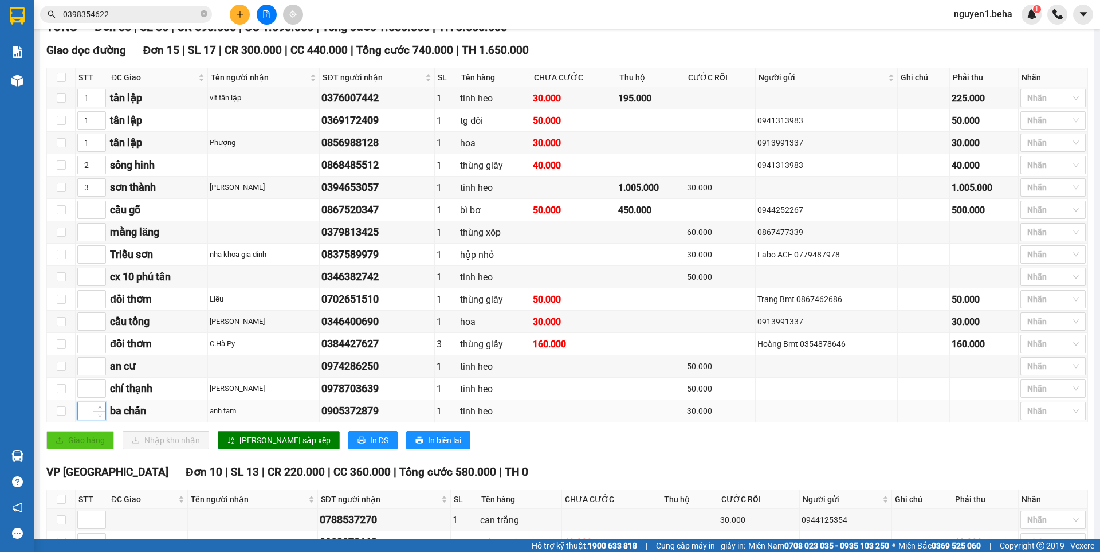
click at [89, 419] on input at bounding box center [91, 410] width 27 height 17
type input "4"
click at [84, 330] on input at bounding box center [91, 321] width 27 height 17
type input "5"
click at [244, 441] on div "Giao dọc đường Đơn 15 | SL 17 | CR 300.000 | CC 440.000 | Tổng cước 740.000 | T…" at bounding box center [566, 250] width 1041 height 416
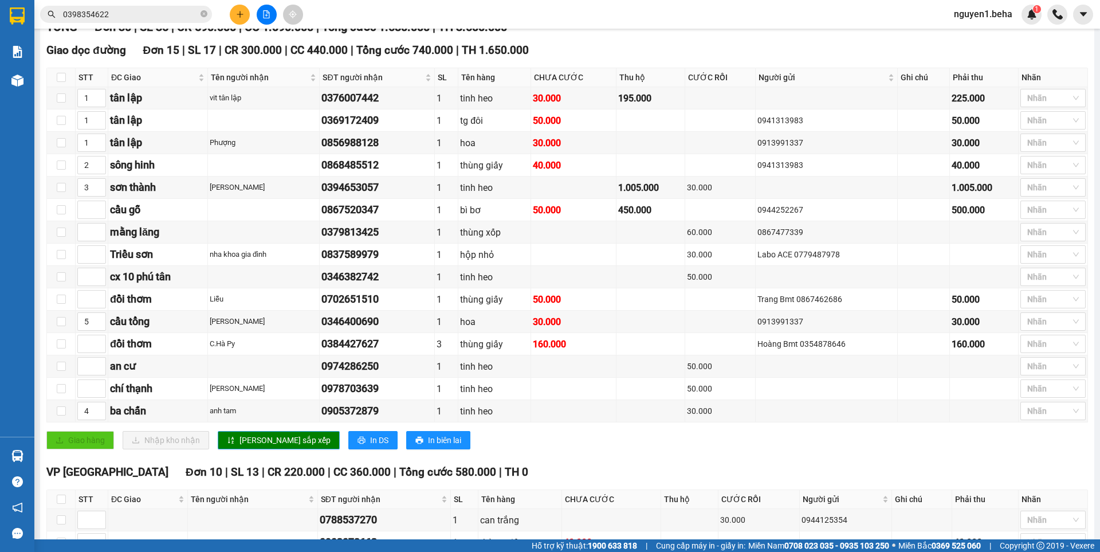
click at [246, 446] on span "[PERSON_NAME] sắp xếp" at bounding box center [284, 440] width 91 height 13
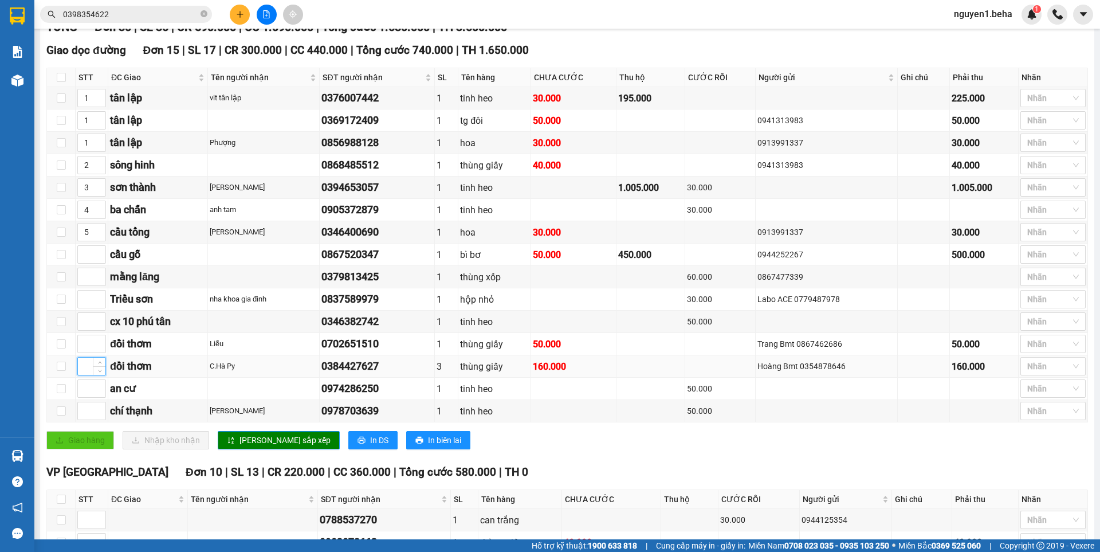
click at [89, 375] on input at bounding box center [91, 365] width 27 height 17
type input "6"
click at [83, 396] on input at bounding box center [91, 388] width 27 height 17
type input "7"
click at [86, 351] on input at bounding box center [91, 343] width 27 height 17
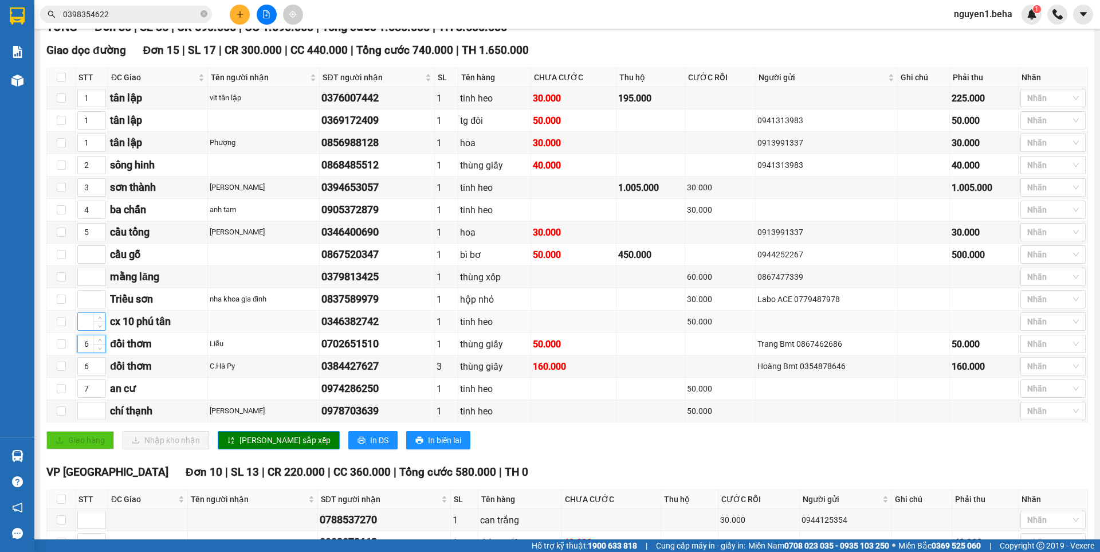
type input "6"
click at [86, 330] on input at bounding box center [91, 321] width 27 height 17
type input "8"
click at [86, 282] on input at bounding box center [91, 276] width 27 height 17
type input "9"
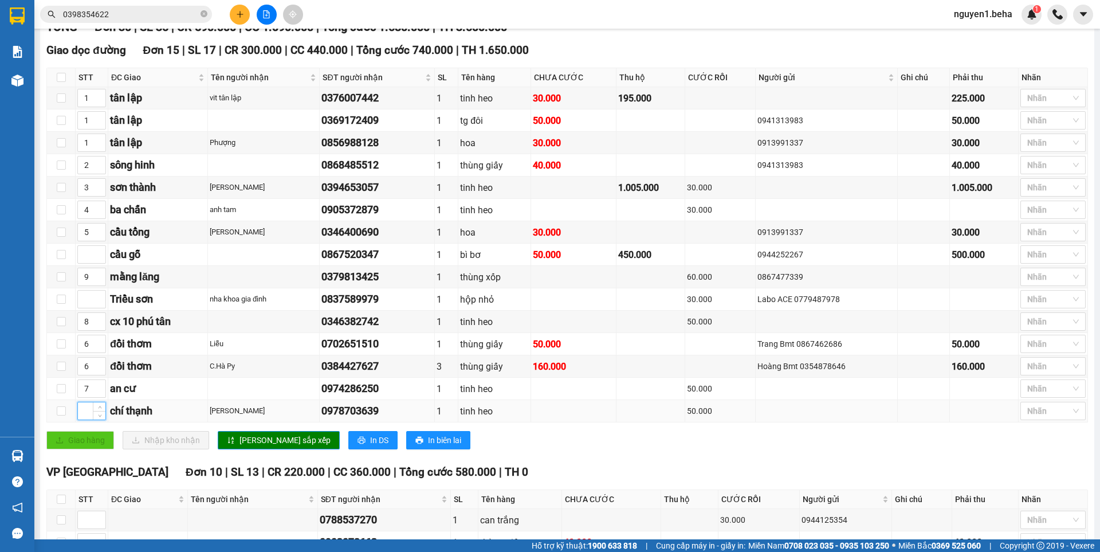
click at [88, 419] on input at bounding box center [91, 410] width 27 height 17
type input "9"
click at [85, 307] on input at bounding box center [91, 298] width 27 height 17
type input "10"
click at [82, 263] on input at bounding box center [91, 254] width 27 height 17
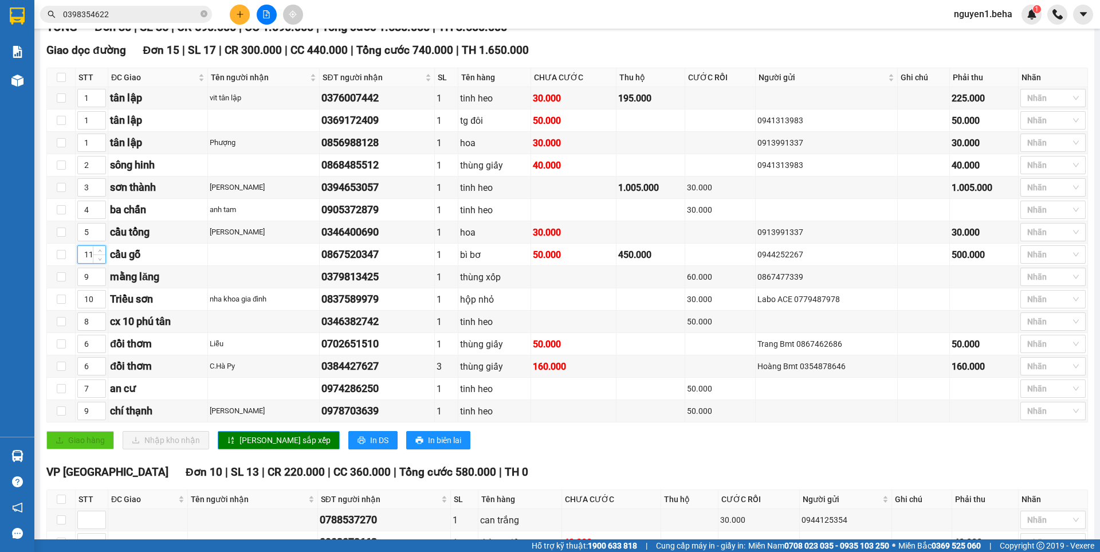
type input "11"
click at [255, 446] on span "[PERSON_NAME] sắp xếp" at bounding box center [284, 440] width 91 height 13
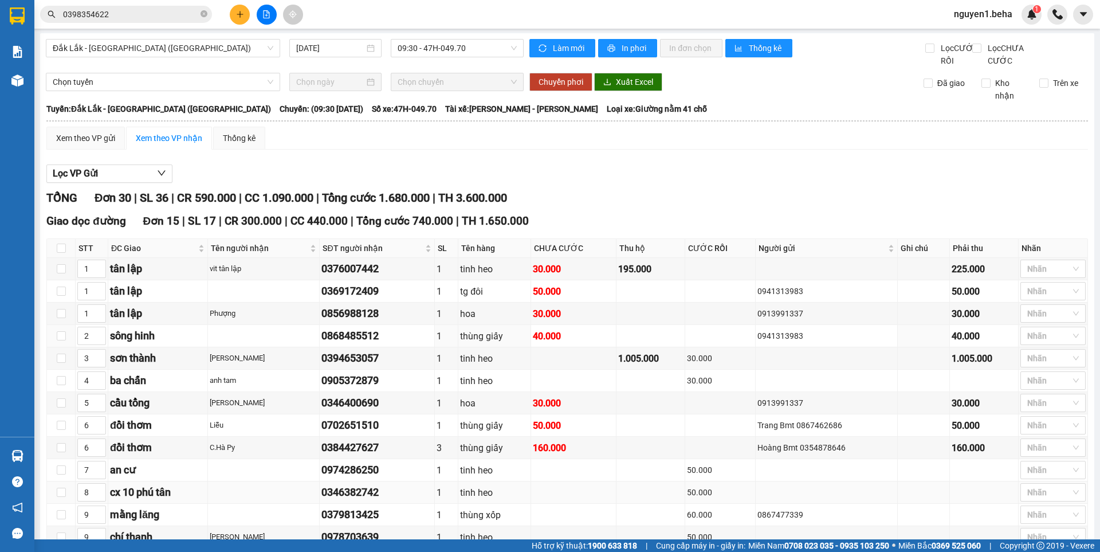
scroll to position [0, 0]
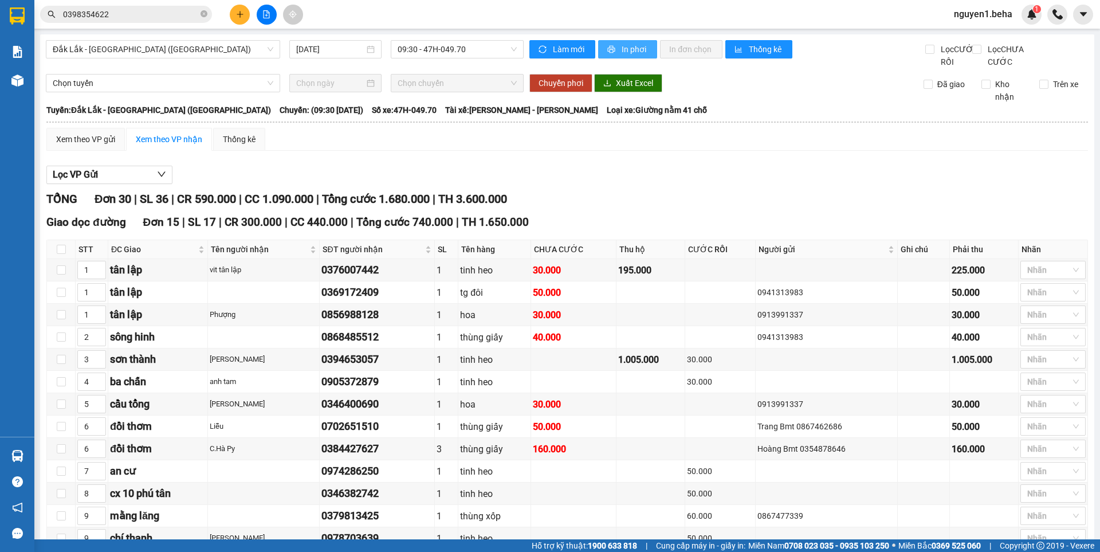
click at [625, 47] on span "In phơi" at bounding box center [634, 49] width 26 height 13
click at [185, 49] on span "Đắk Lắk - [GEOGRAPHIC_DATA] ([GEOGRAPHIC_DATA])" at bounding box center [163, 49] width 221 height 17
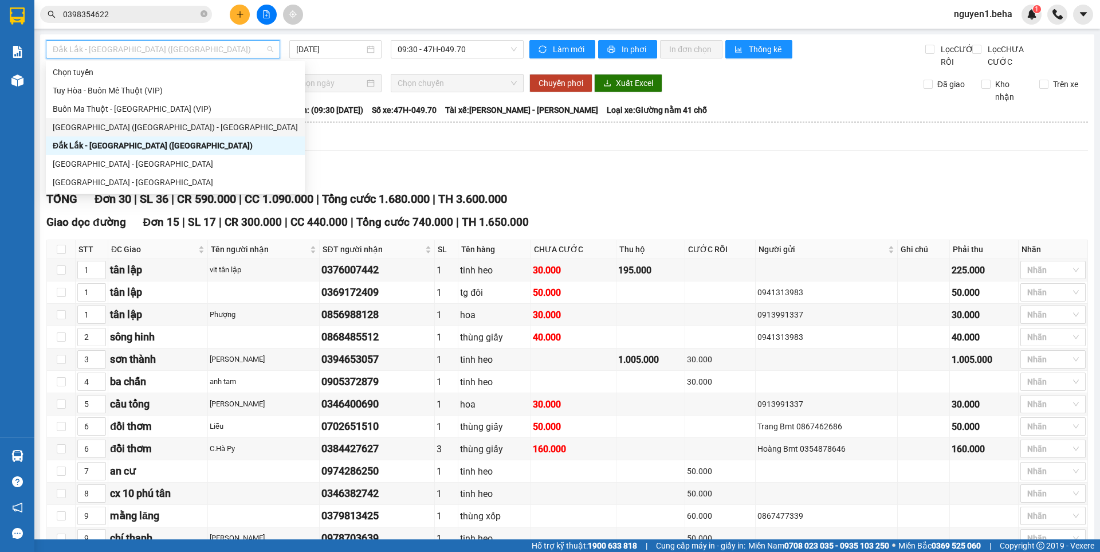
click at [103, 128] on div "[GEOGRAPHIC_DATA] ([GEOGRAPHIC_DATA]) - [GEOGRAPHIC_DATA]" at bounding box center [175, 127] width 245 height 13
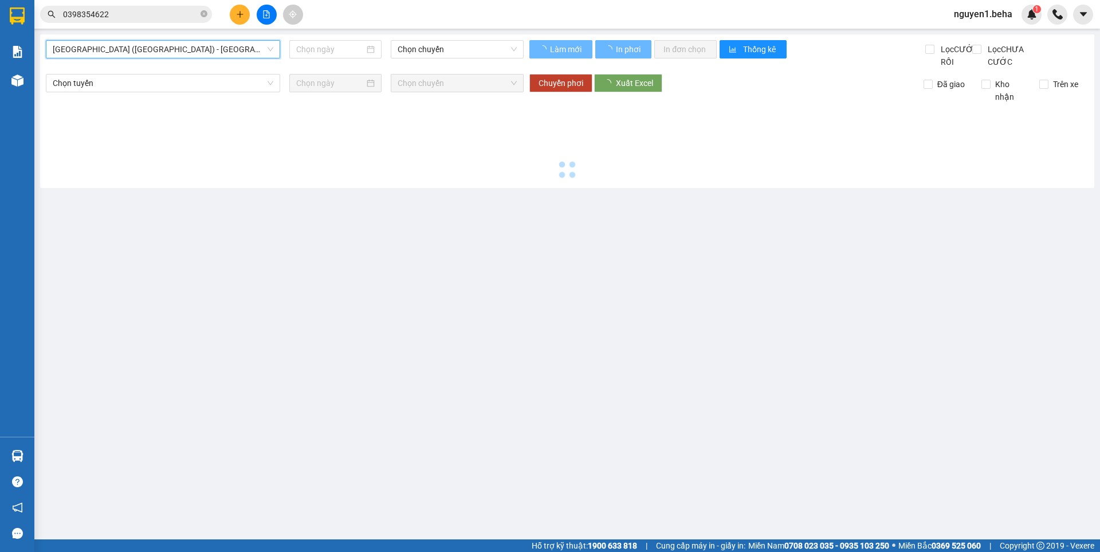
type input "[DATE]"
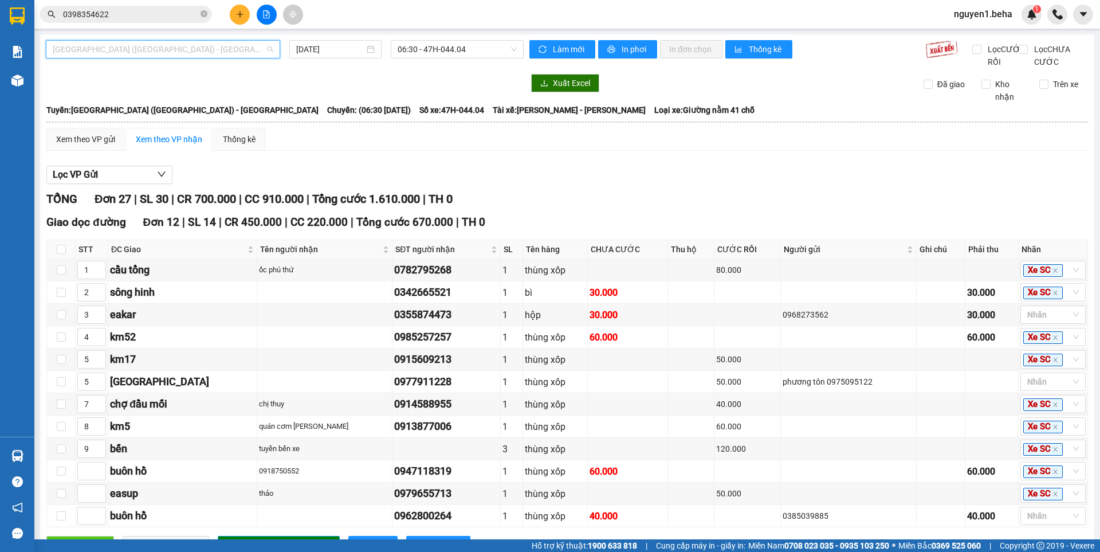
click at [255, 46] on span "[GEOGRAPHIC_DATA] ([GEOGRAPHIC_DATA]) - [GEOGRAPHIC_DATA]" at bounding box center [163, 49] width 221 height 17
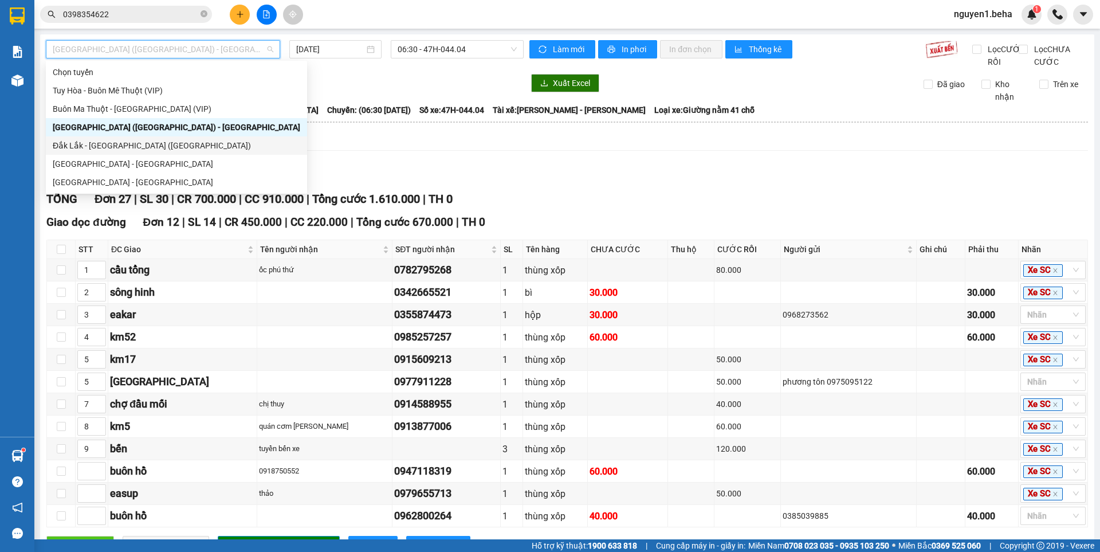
drag, startPoint x: 116, startPoint y: 146, endPoint x: 326, endPoint y: 68, distance: 224.2
click at [117, 144] on div "Đắk Lắk - [GEOGRAPHIC_DATA] ([GEOGRAPHIC_DATA])" at bounding box center [176, 145] width 247 height 13
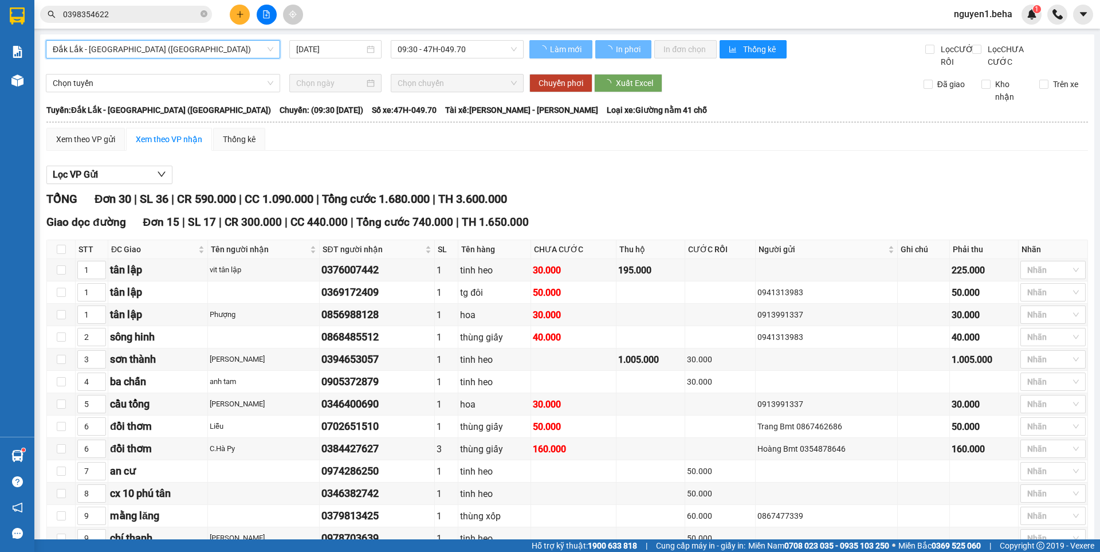
click at [372, 49] on div "[DATE]" at bounding box center [335, 49] width 92 height 18
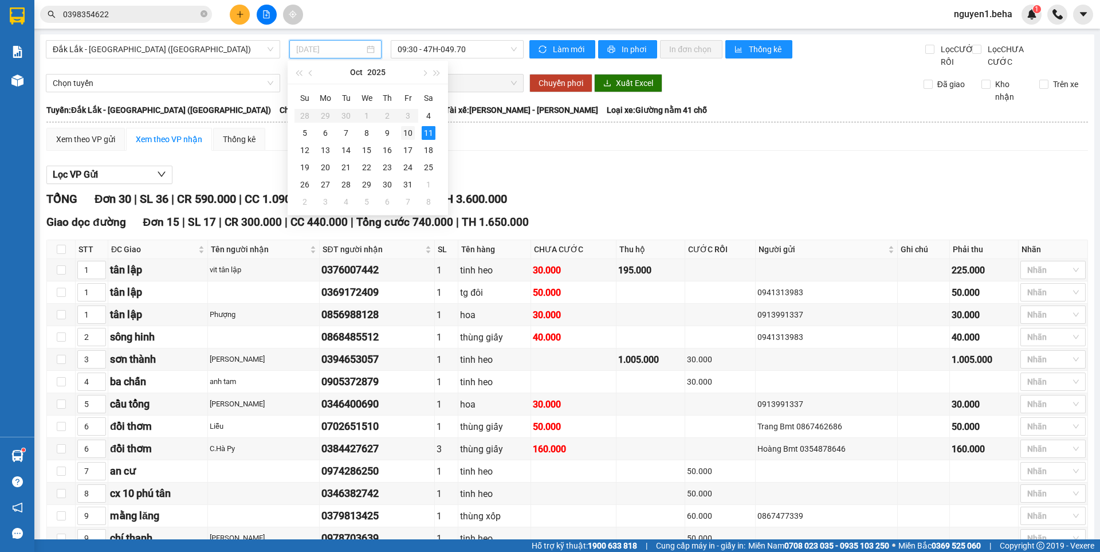
click at [404, 130] on div "10" at bounding box center [408, 133] width 14 height 14
type input "[DATE]"
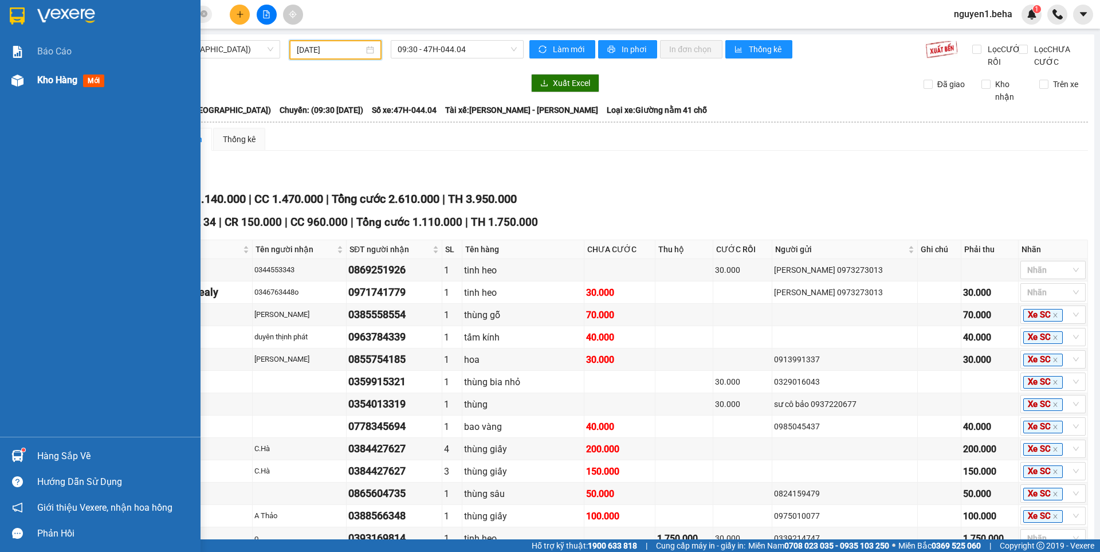
click at [17, 69] on div "Kho hàng mới" at bounding box center [100, 80] width 200 height 29
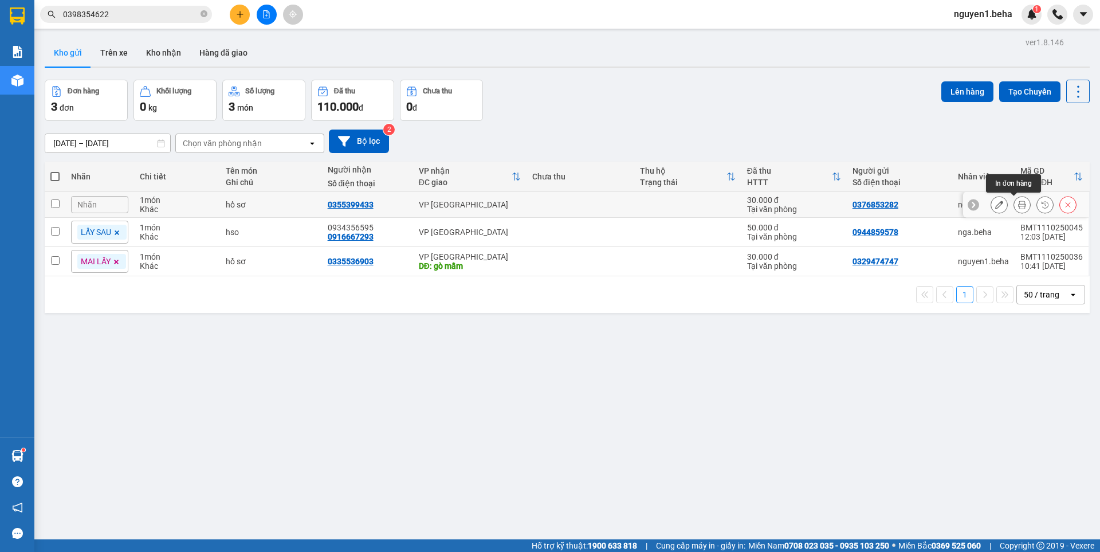
click at [1018, 206] on icon at bounding box center [1022, 204] width 8 height 8
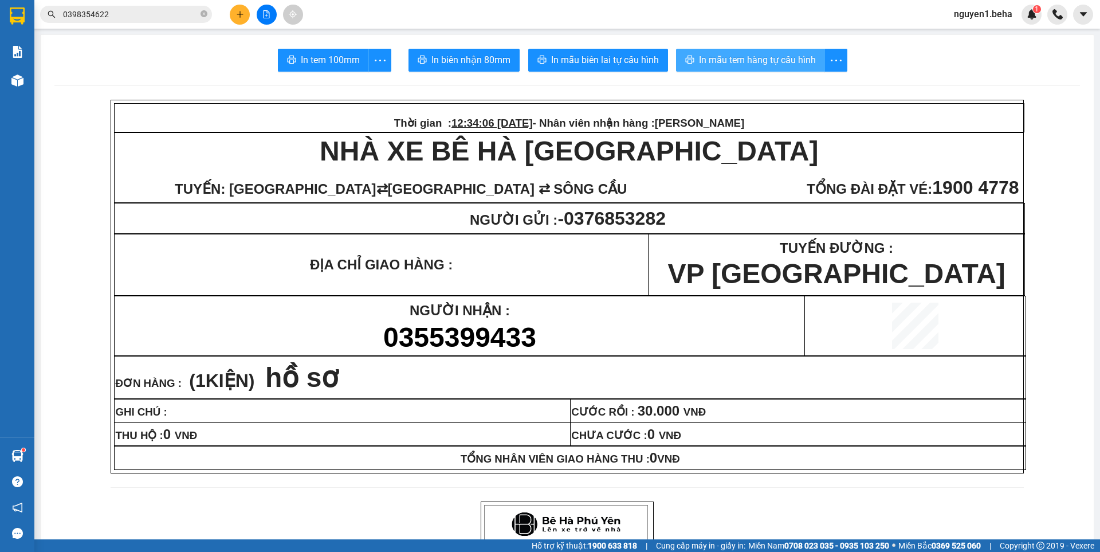
click at [773, 58] on span "In mẫu tem hàng tự cấu hình" at bounding box center [757, 60] width 117 height 14
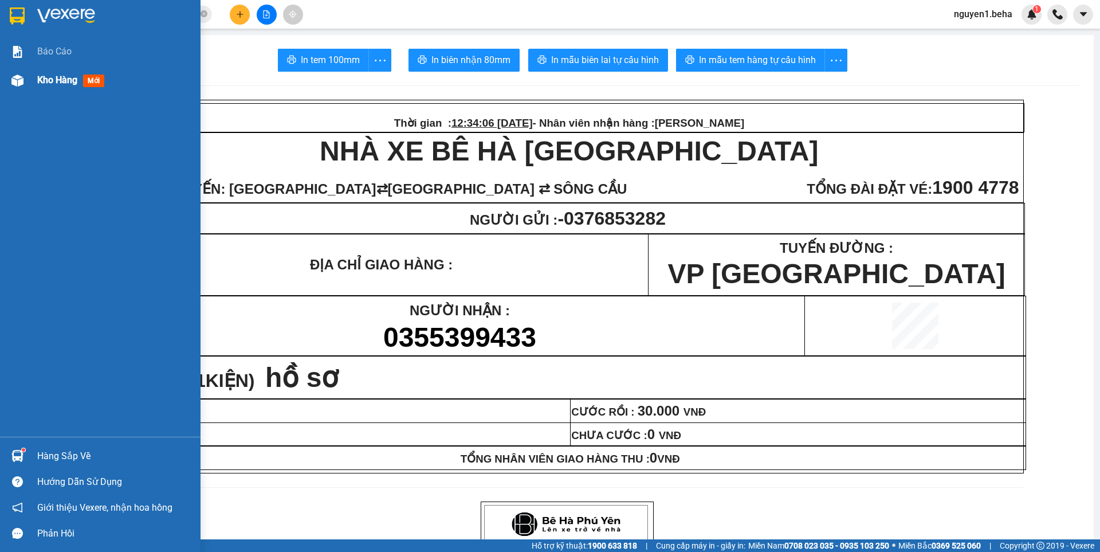
click at [26, 82] on div at bounding box center [17, 80] width 20 height 20
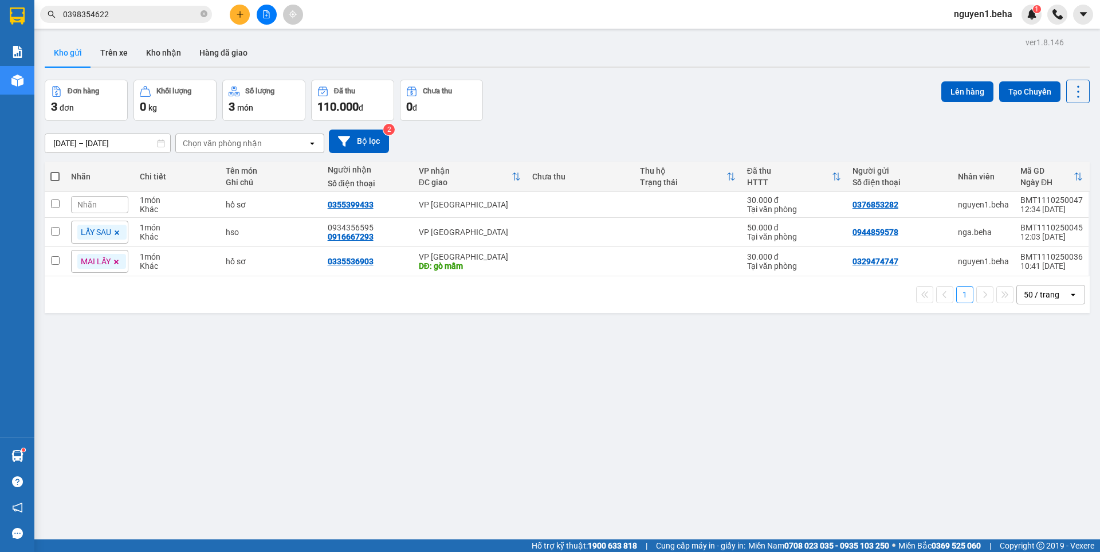
click at [111, 259] on span at bounding box center [116, 261] width 11 height 15
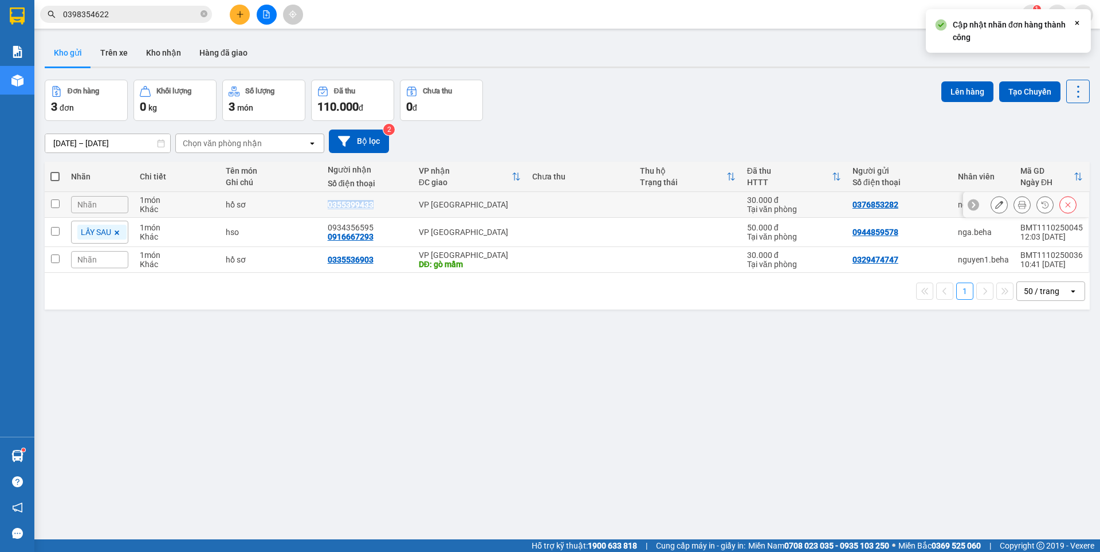
drag, startPoint x: 328, startPoint y: 204, endPoint x: 382, endPoint y: 206, distance: 54.4
click at [382, 206] on div "0355399433" at bounding box center [368, 204] width 80 height 9
checkbox input "true"
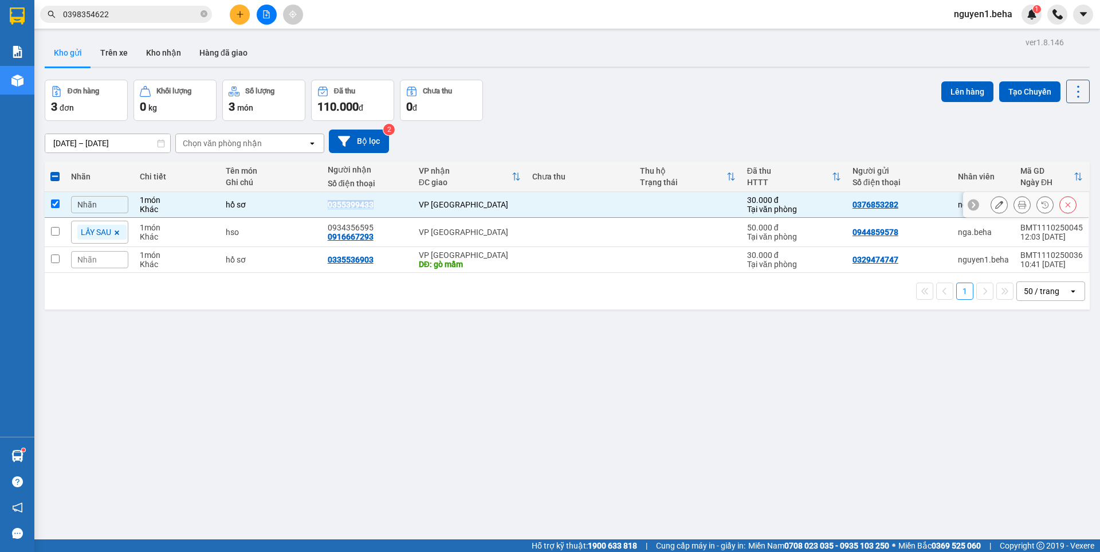
copy div "0355399433"
drag, startPoint x: 325, startPoint y: 227, endPoint x: 378, endPoint y: 229, distance: 52.7
click at [378, 229] on td "0934356595 0916667293" at bounding box center [367, 232] width 91 height 29
checkbox input "true"
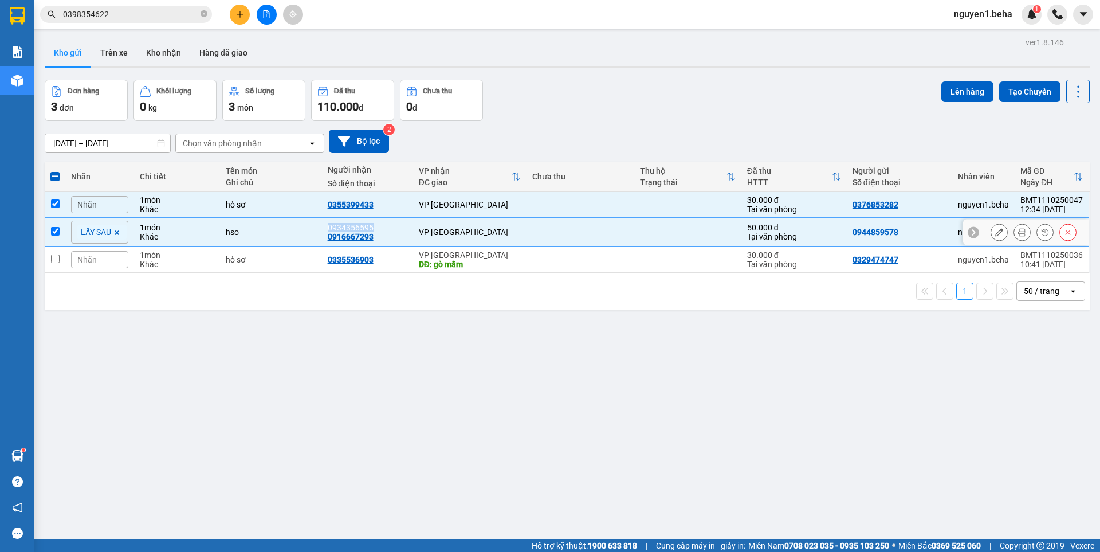
copy div "0934356595"
click at [59, 178] on span at bounding box center [54, 176] width 9 height 9
click at [55, 171] on input "checkbox" at bounding box center [55, 171] width 0 height 0
checkbox input "true"
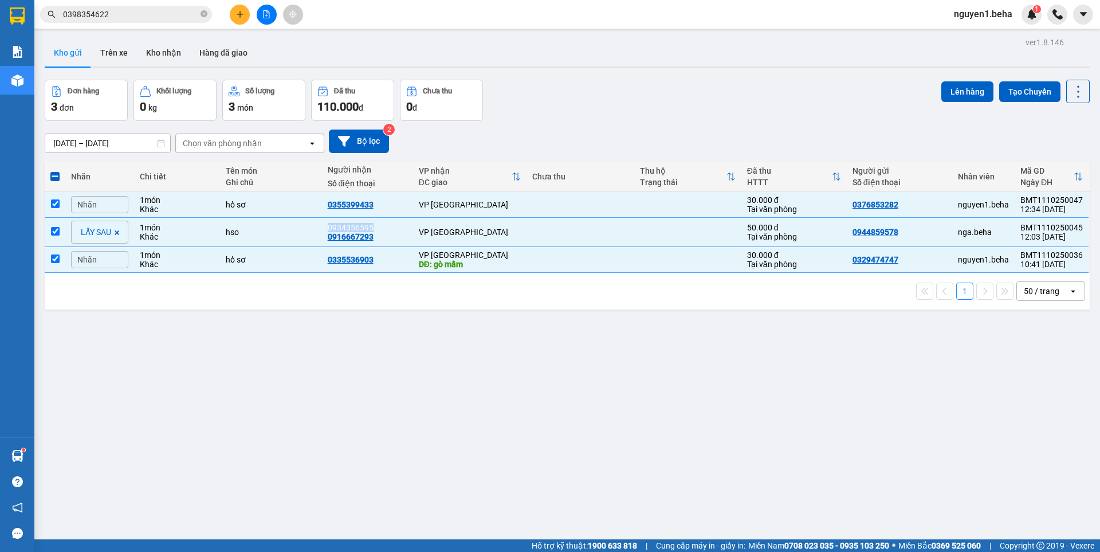
click at [59, 178] on span at bounding box center [54, 176] width 9 height 9
click at [55, 171] on input "checkbox" at bounding box center [55, 171] width 0 height 0
checkbox input "false"
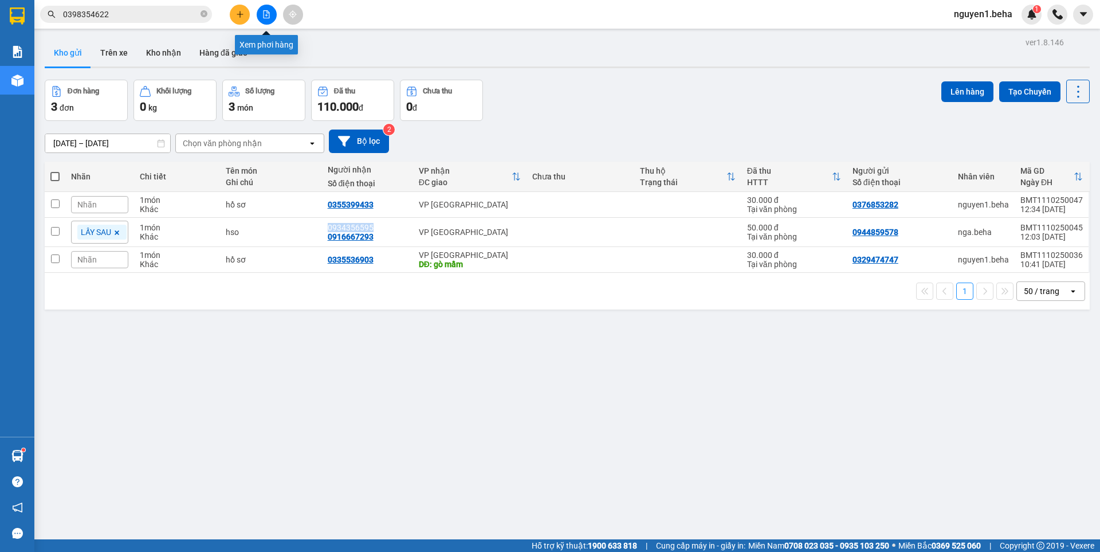
click at [265, 15] on icon "file-add" at bounding box center [266, 14] width 8 height 8
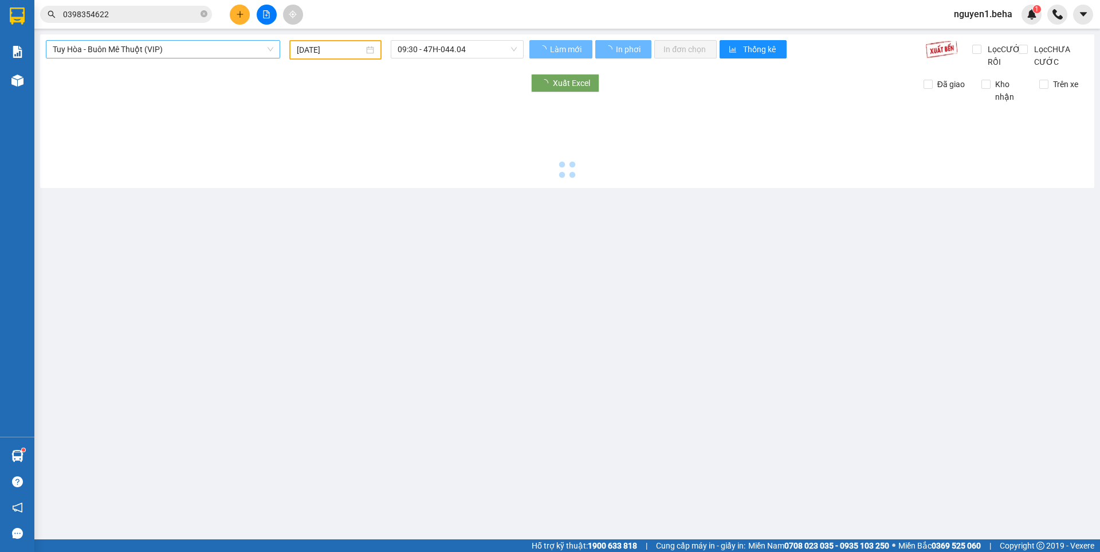
type input "[DATE]"
click at [124, 50] on span "Tuy Hòa - Buôn Mê Thuột (VIP)" at bounding box center [163, 49] width 221 height 17
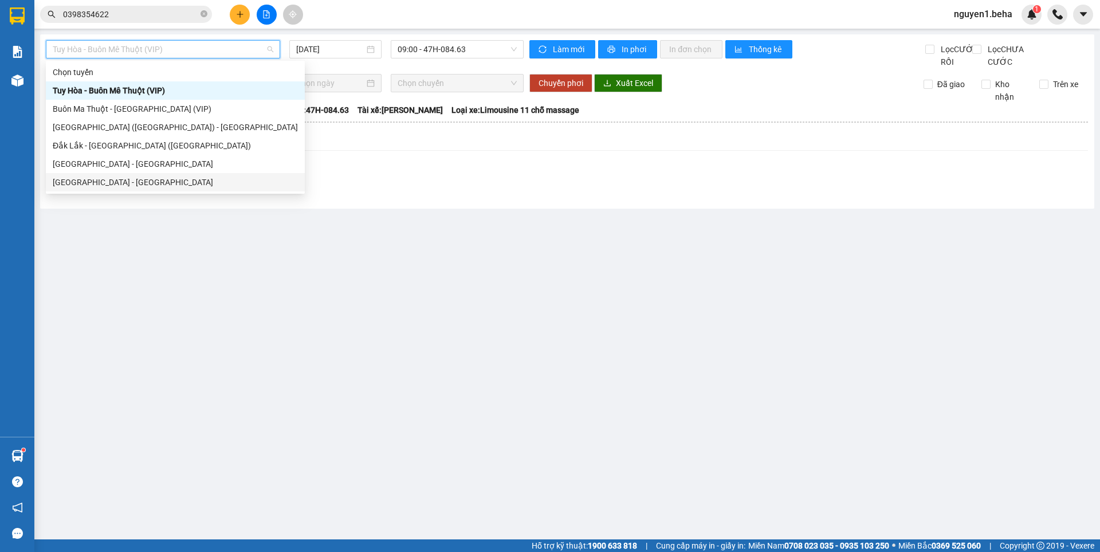
click at [121, 179] on div "[GEOGRAPHIC_DATA] - [GEOGRAPHIC_DATA]" at bounding box center [175, 182] width 245 height 13
type input "[DATE]"
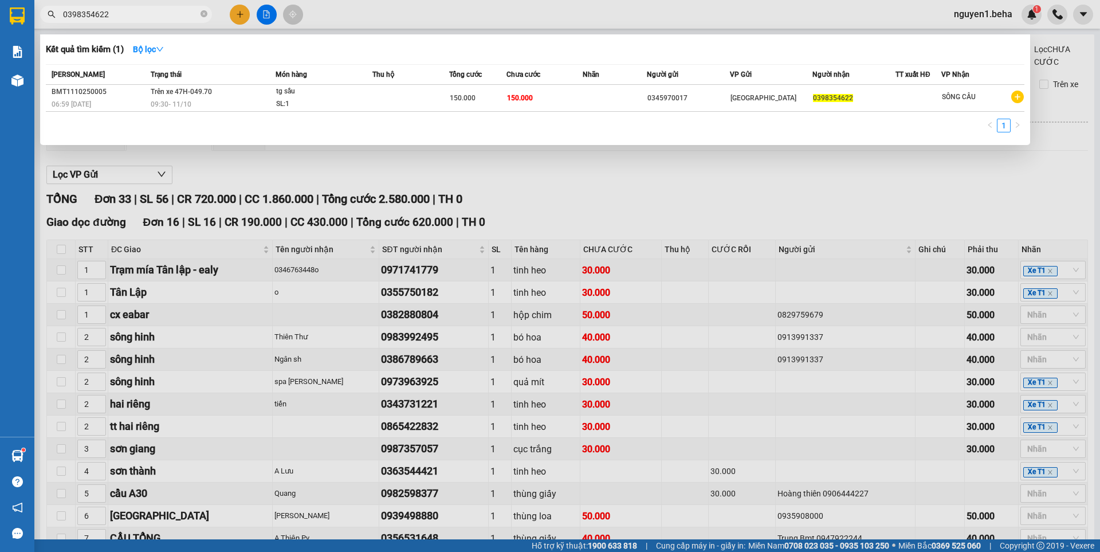
drag, startPoint x: 205, startPoint y: 11, endPoint x: 203, endPoint y: 17, distance: 6.0
click at [205, 13] on icon "close-circle" at bounding box center [203, 13] width 7 height 7
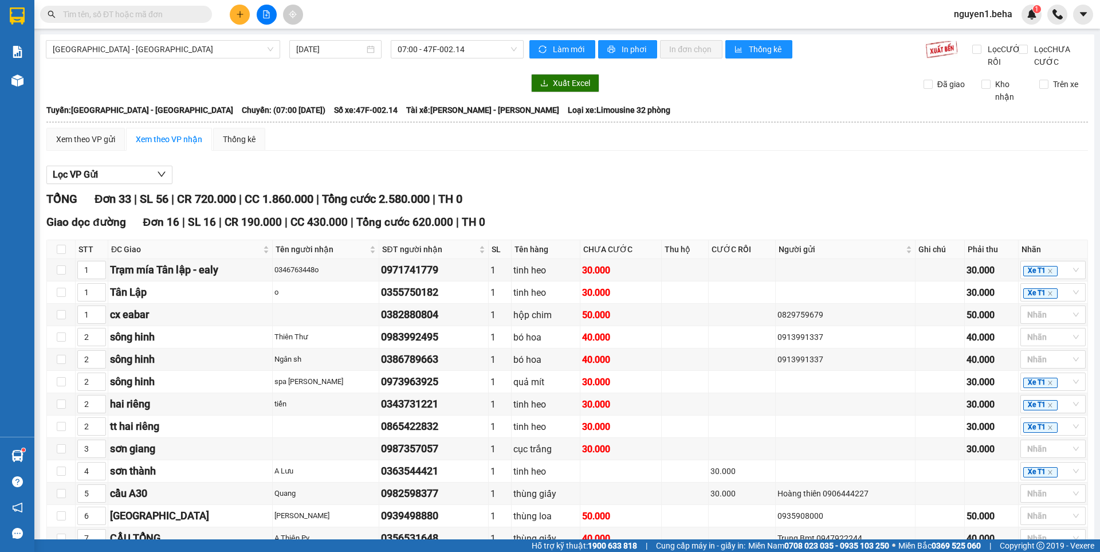
click at [187, 13] on input "text" at bounding box center [130, 14] width 135 height 13
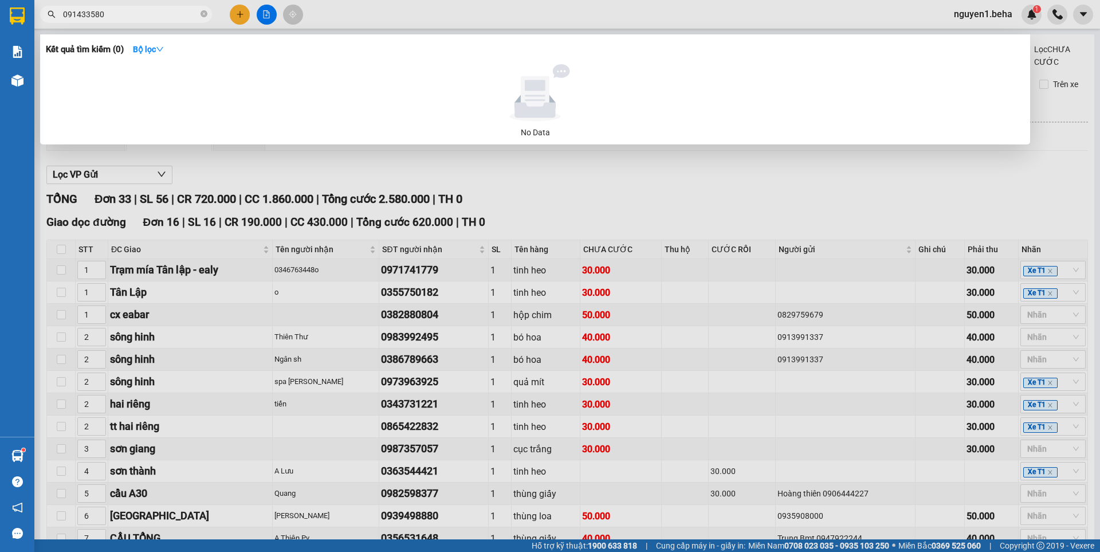
click at [89, 14] on input "091433580" at bounding box center [130, 14] width 135 height 13
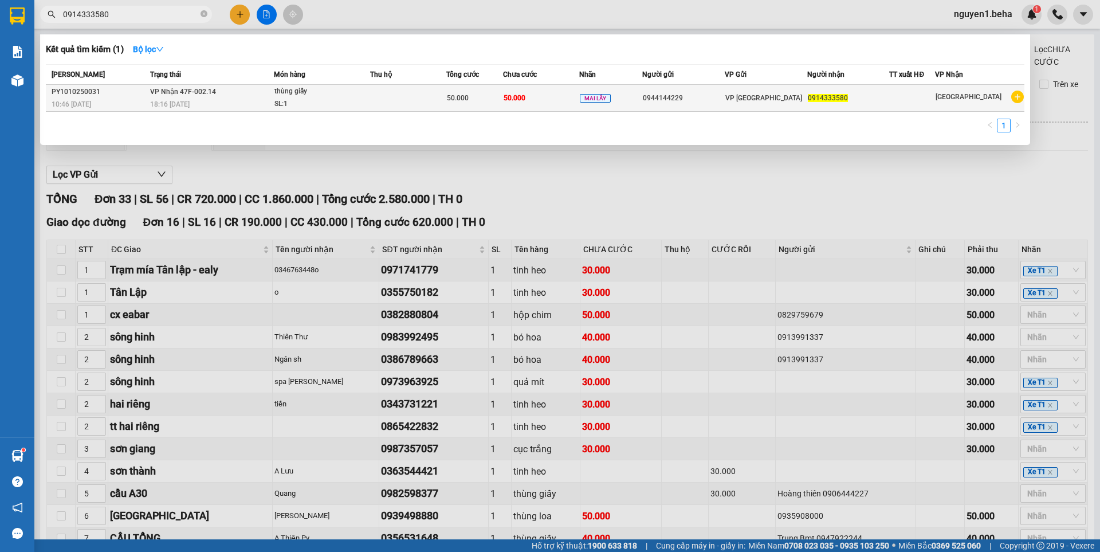
type input "0914333580"
click at [262, 104] on div "18:16 [DATE]" at bounding box center [211, 104] width 123 height 13
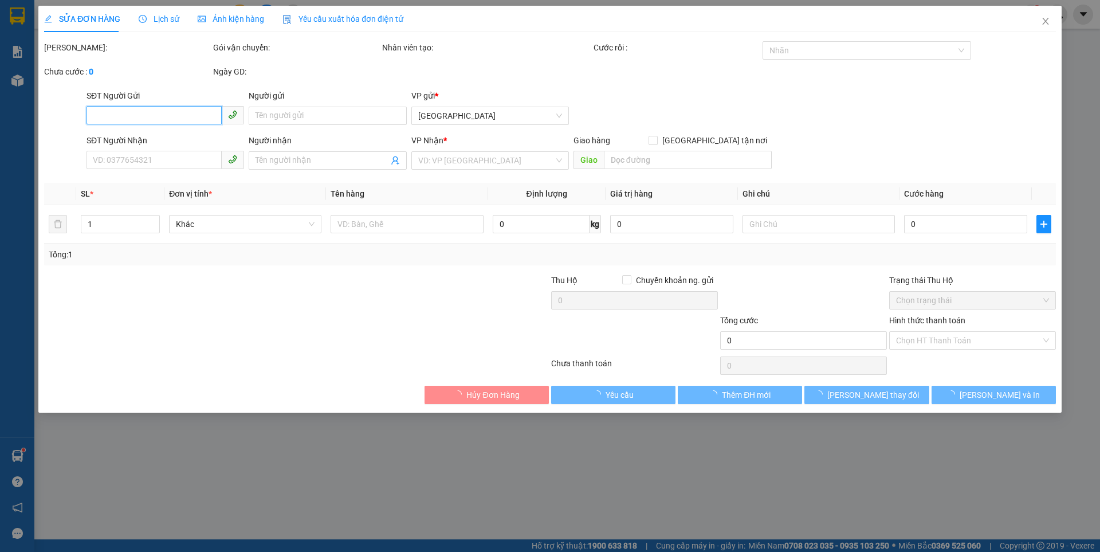
type input "0944144229"
type input "0914333580"
type input "50.000"
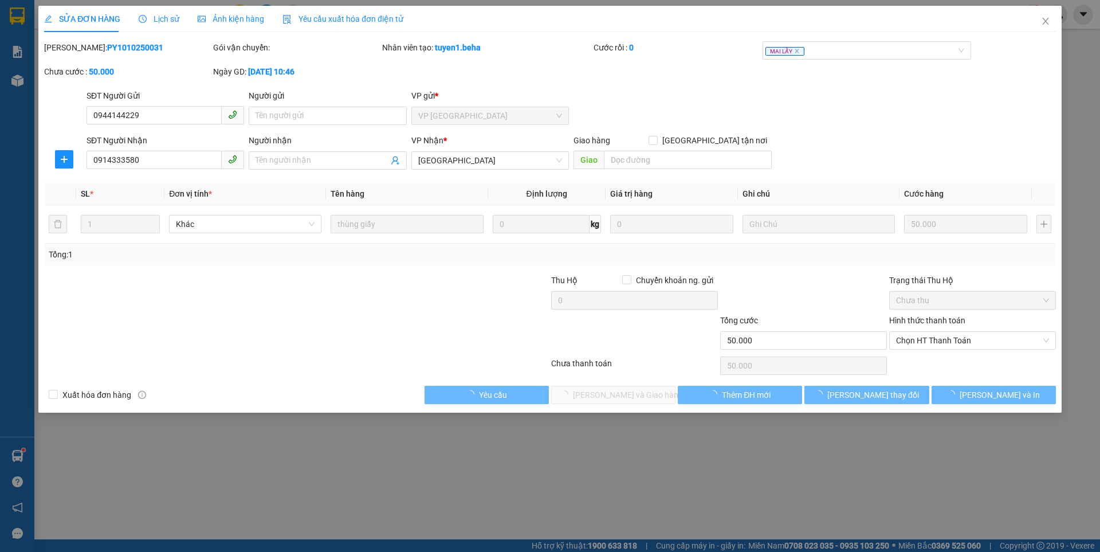
drag, startPoint x: 230, startPoint y: 16, endPoint x: 325, endPoint y: 100, distance: 126.6
click at [230, 22] on span "Ảnh kiện hàng" at bounding box center [231, 18] width 66 height 9
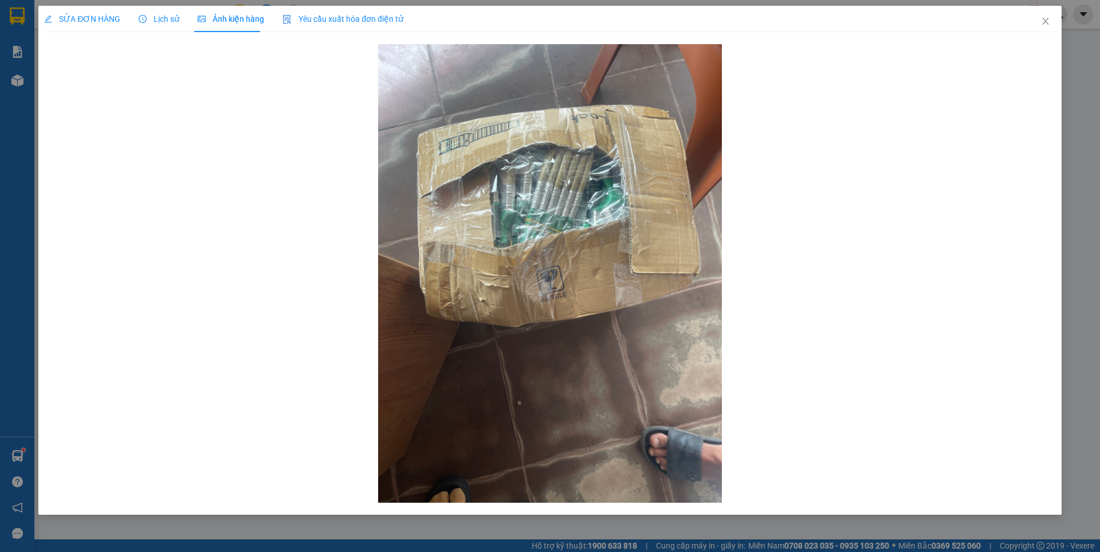
click at [90, 17] on span "SỬA ĐƠN HÀNG" at bounding box center [82, 18] width 76 height 9
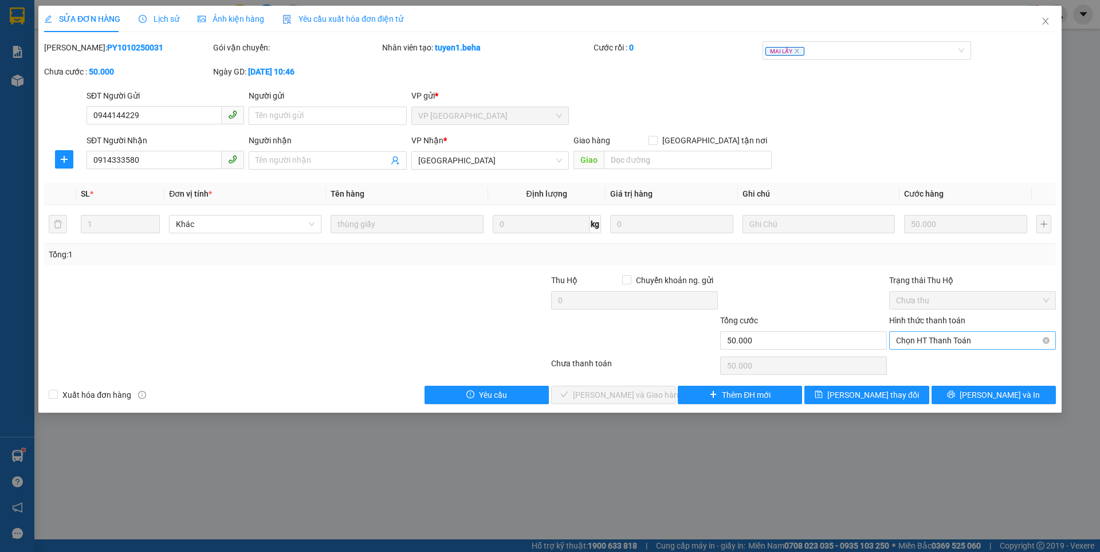
click at [958, 336] on span "Chọn HT Thanh Toán" at bounding box center [972, 340] width 153 height 17
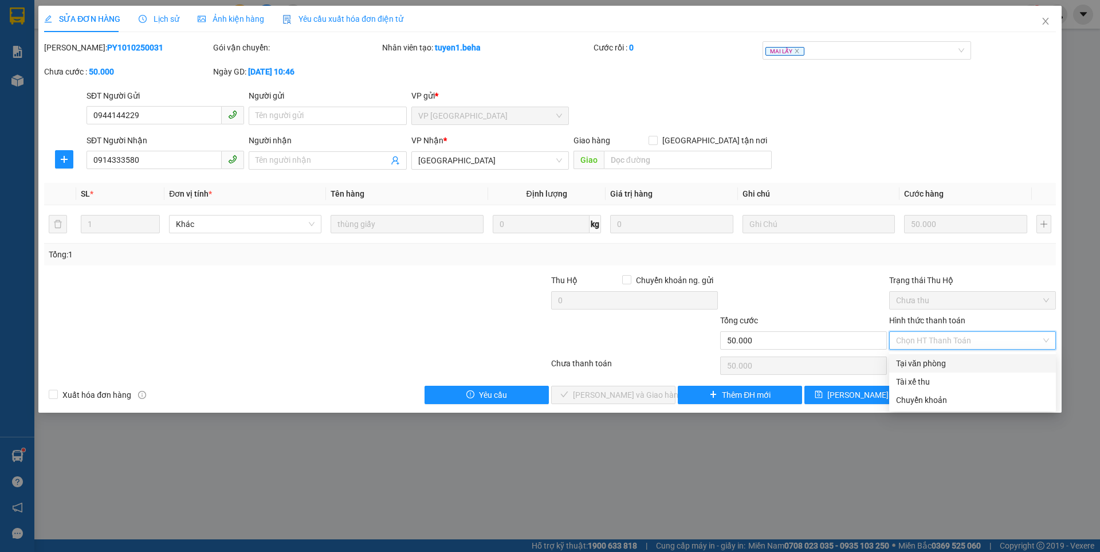
drag, startPoint x: 945, startPoint y: 360, endPoint x: 826, endPoint y: 382, distance: 120.6
click at [944, 360] on div "Tại văn phòng" at bounding box center [972, 363] width 153 height 13
type input "0"
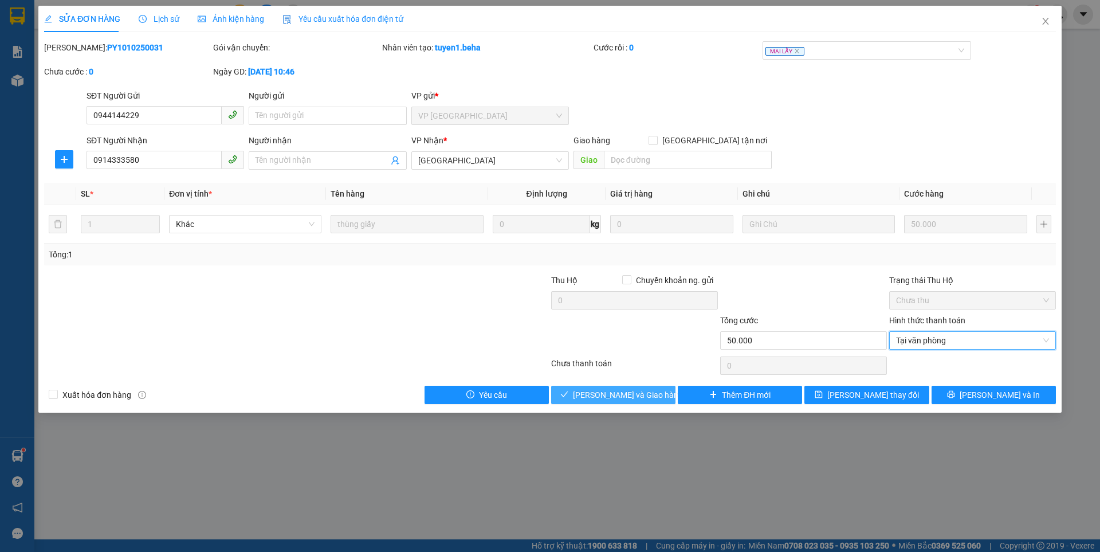
click at [639, 391] on span "[PERSON_NAME] và Giao hàng" at bounding box center [628, 394] width 110 height 13
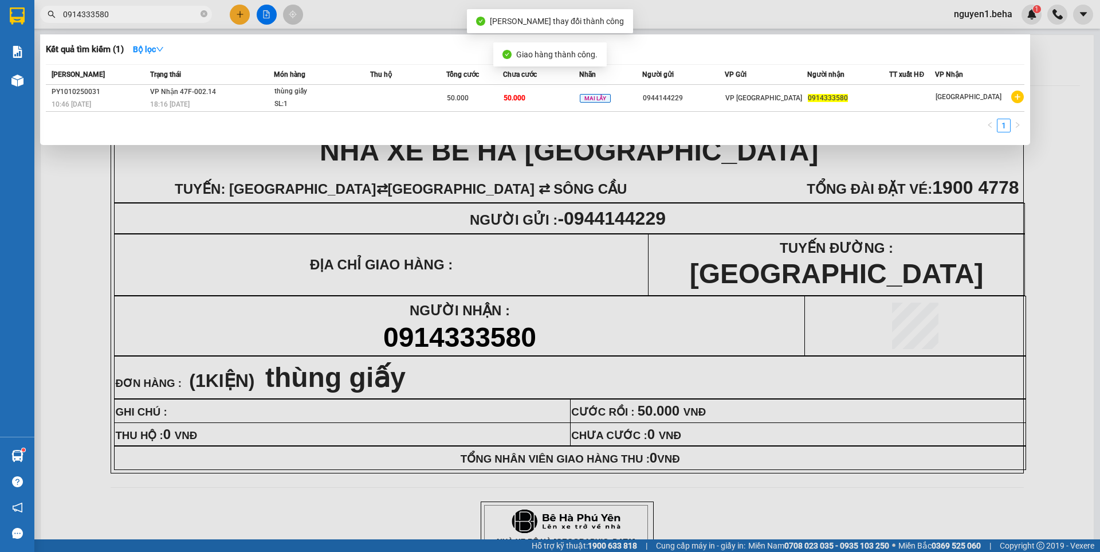
drag, startPoint x: 112, startPoint y: 14, endPoint x: 70, endPoint y: 14, distance: 41.8
click at [39, 13] on div "0914333580" at bounding box center [111, 14] width 223 height 17
click at [204, 13] on icon "close-circle" at bounding box center [203, 13] width 7 height 7
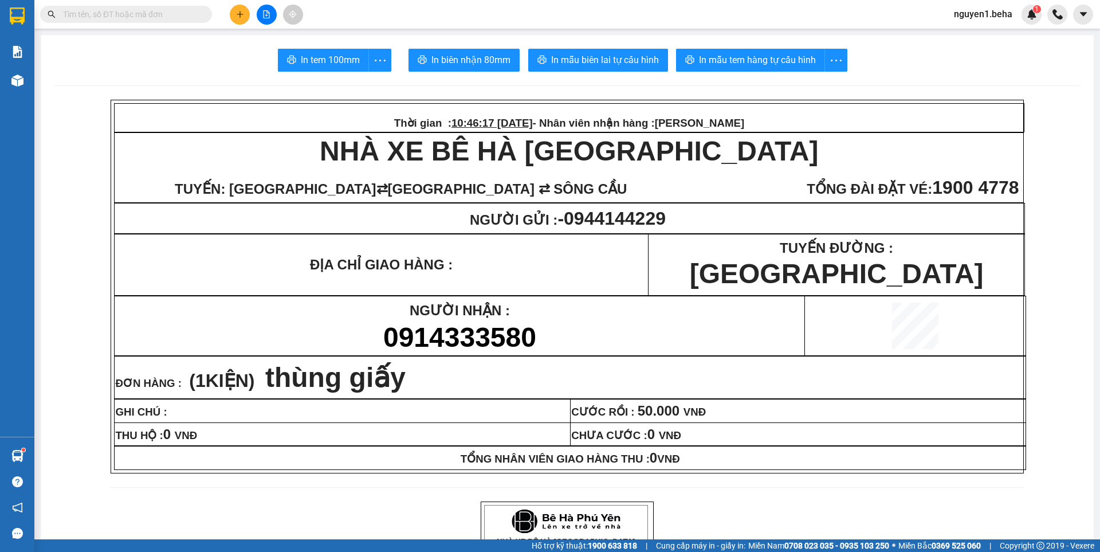
paste input "0387701470"
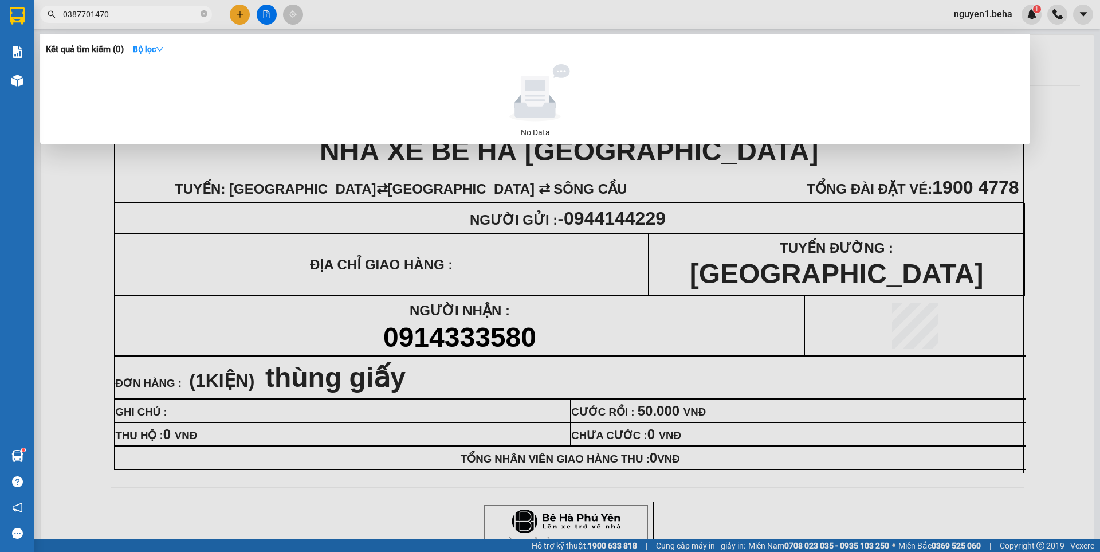
type input "0387701470"
